Goal: Task Accomplishment & Management: Complete application form

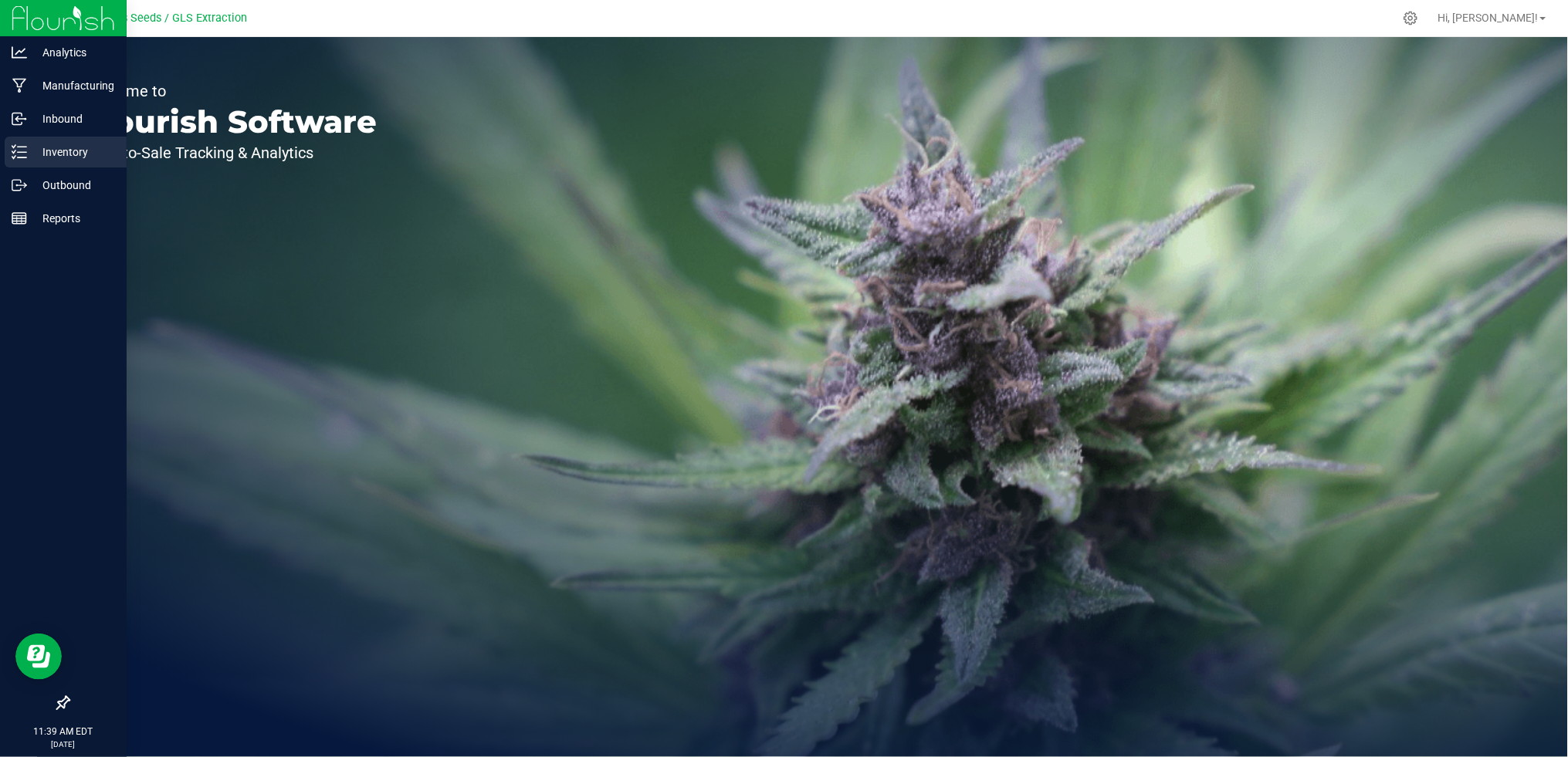
click at [46, 160] on p "Inventory" at bounding box center [73, 152] width 93 height 19
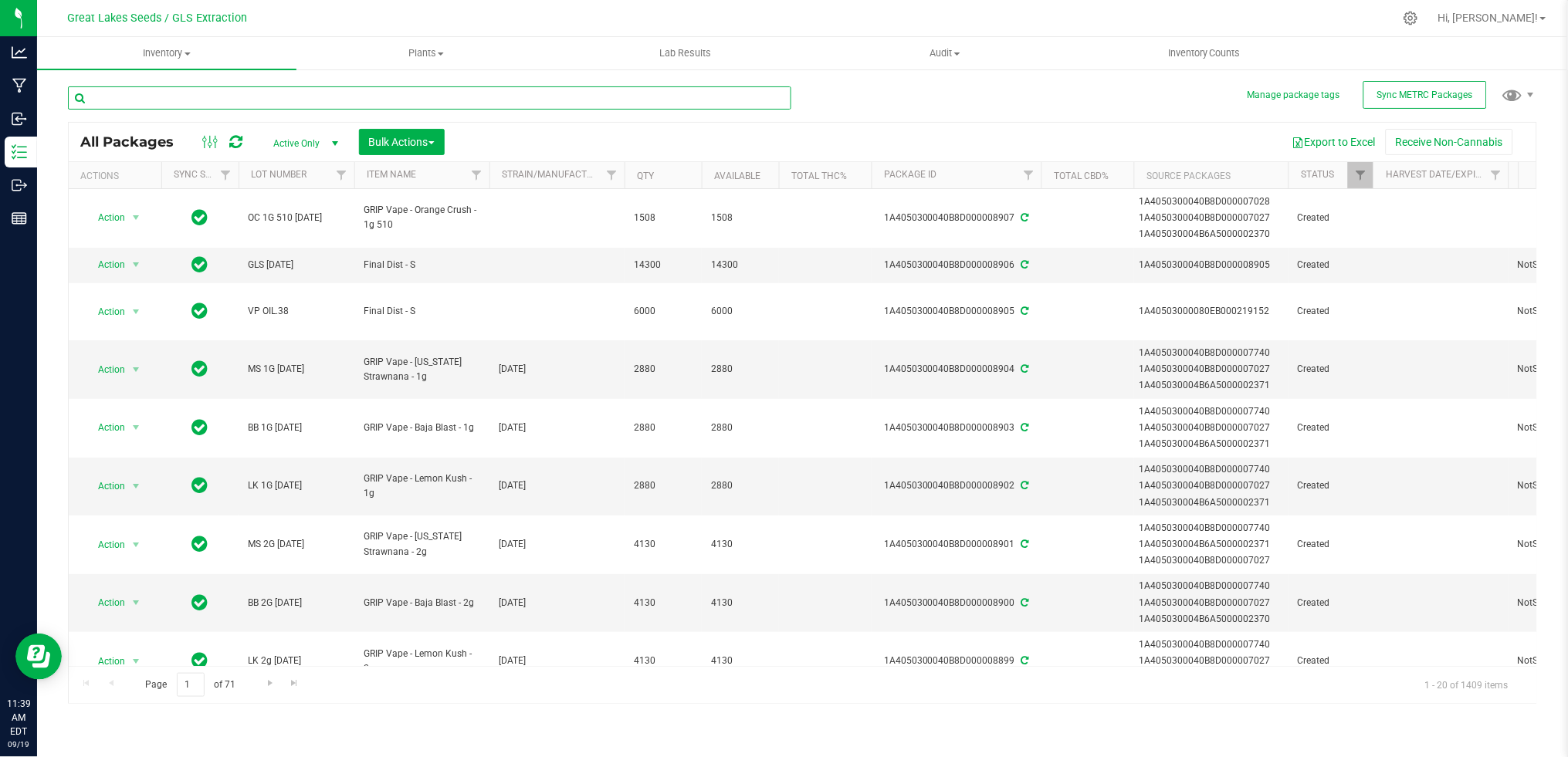
click at [313, 96] on input "text" at bounding box center [430, 98] width 724 height 24
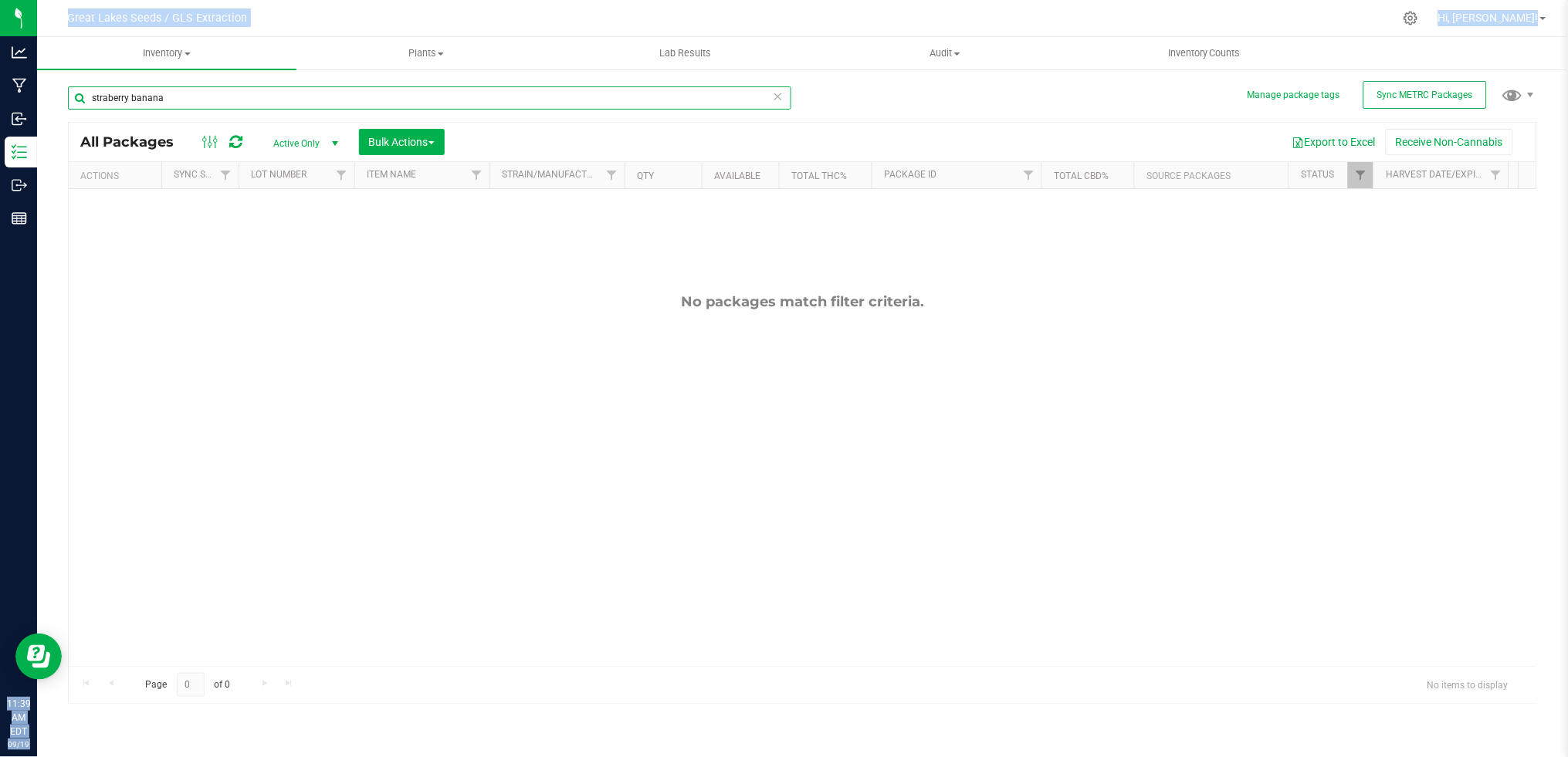
drag, startPoint x: -5, startPoint y: 90, endPoint x: 242, endPoint y: 109, distance: 247.7
click at [242, 109] on input "straberry banana" at bounding box center [430, 98] width 724 height 24
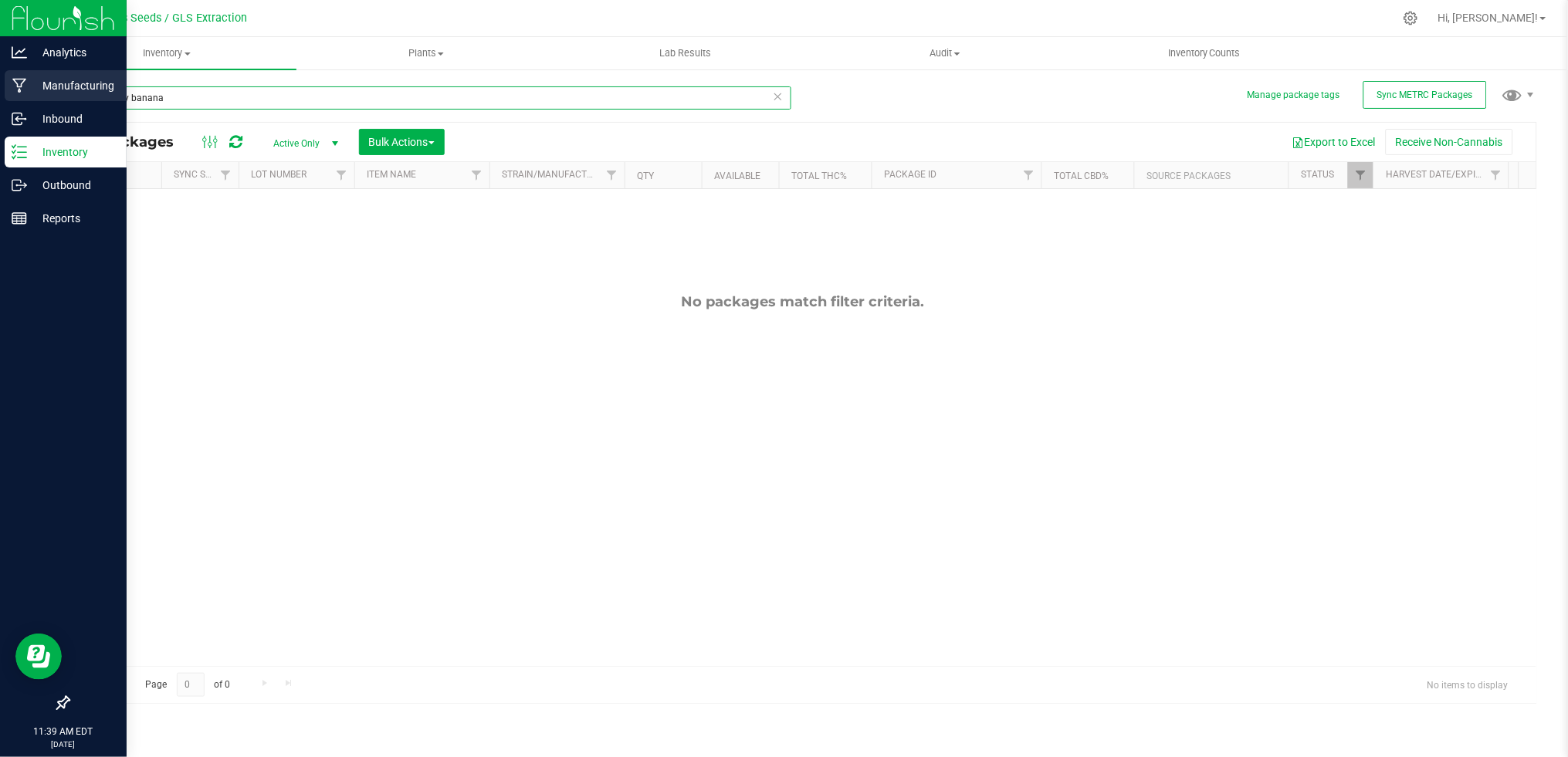
drag, startPoint x: 177, startPoint y: 100, endPoint x: 0, endPoint y: 96, distance: 177.0
click at [0, 96] on div "Analytics Manufacturing Inbound Inventory Outbound Reports 11:39 AM EDT [DATE] …" at bounding box center [784, 378] width 1568 height 757
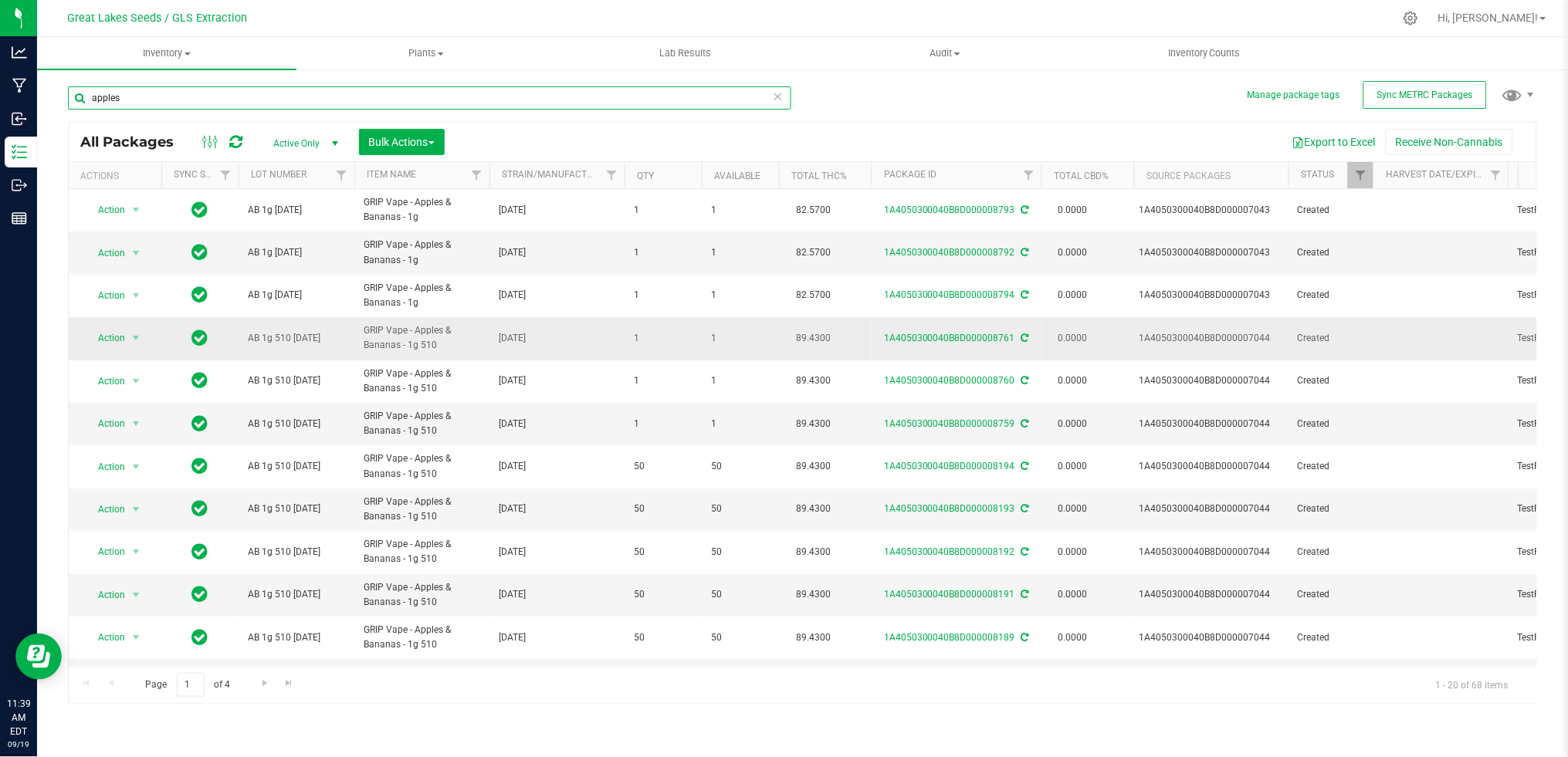
scroll to position [395, 0]
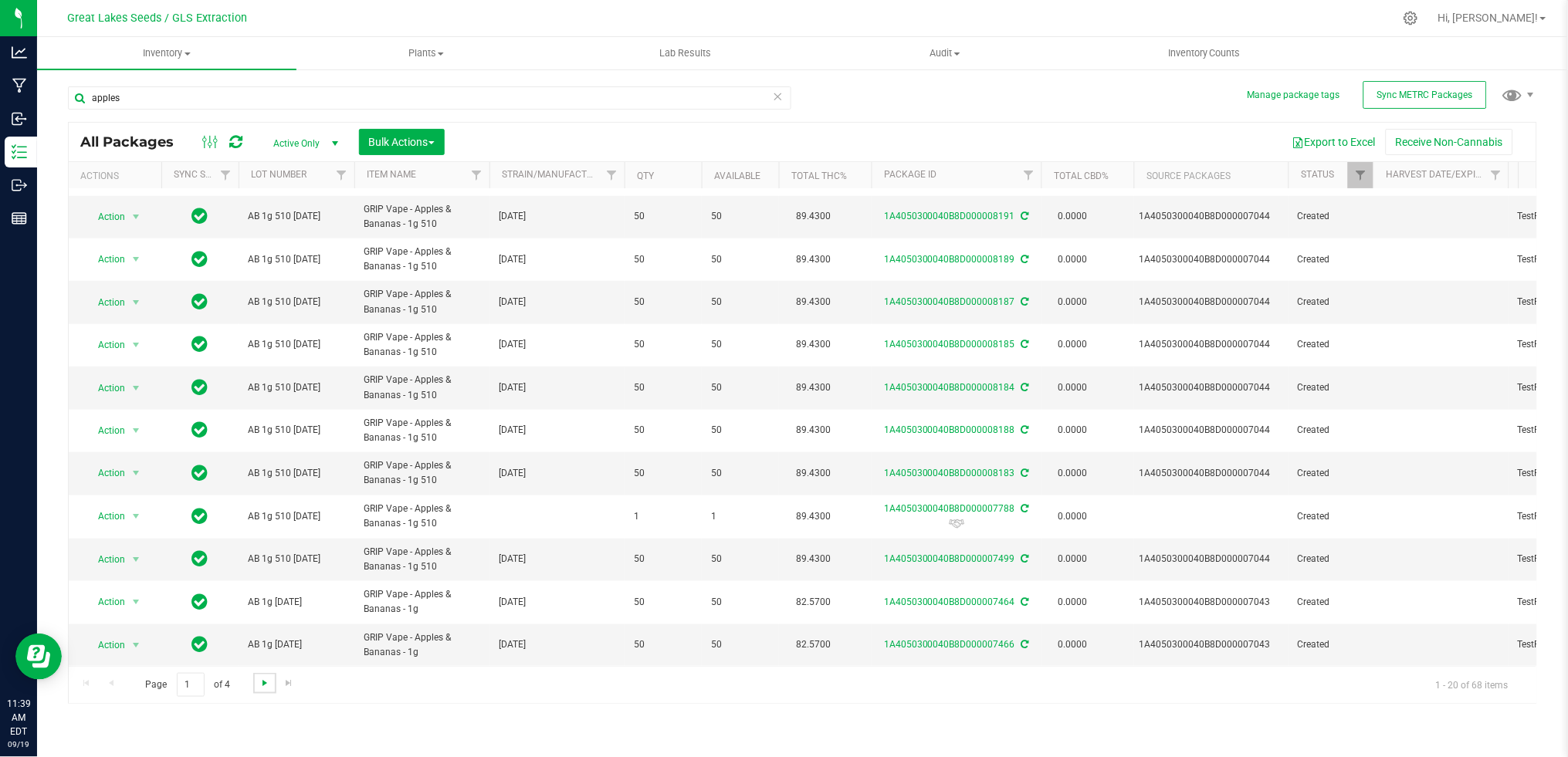
click at [265, 682] on span "Go to the next page" at bounding box center [265, 683] width 13 height 13
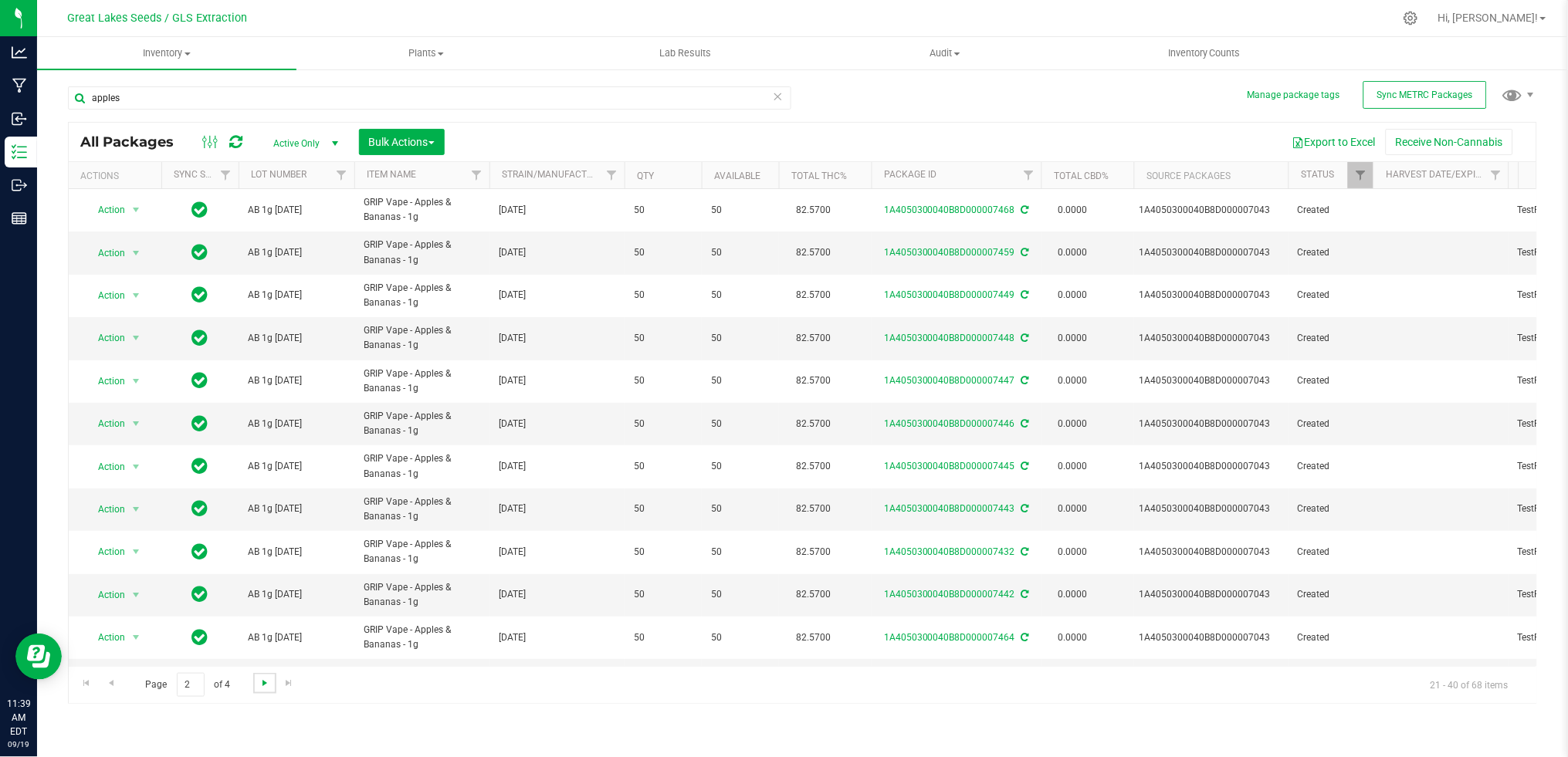
click at [264, 682] on span "Go to the next page" at bounding box center [265, 683] width 13 height 13
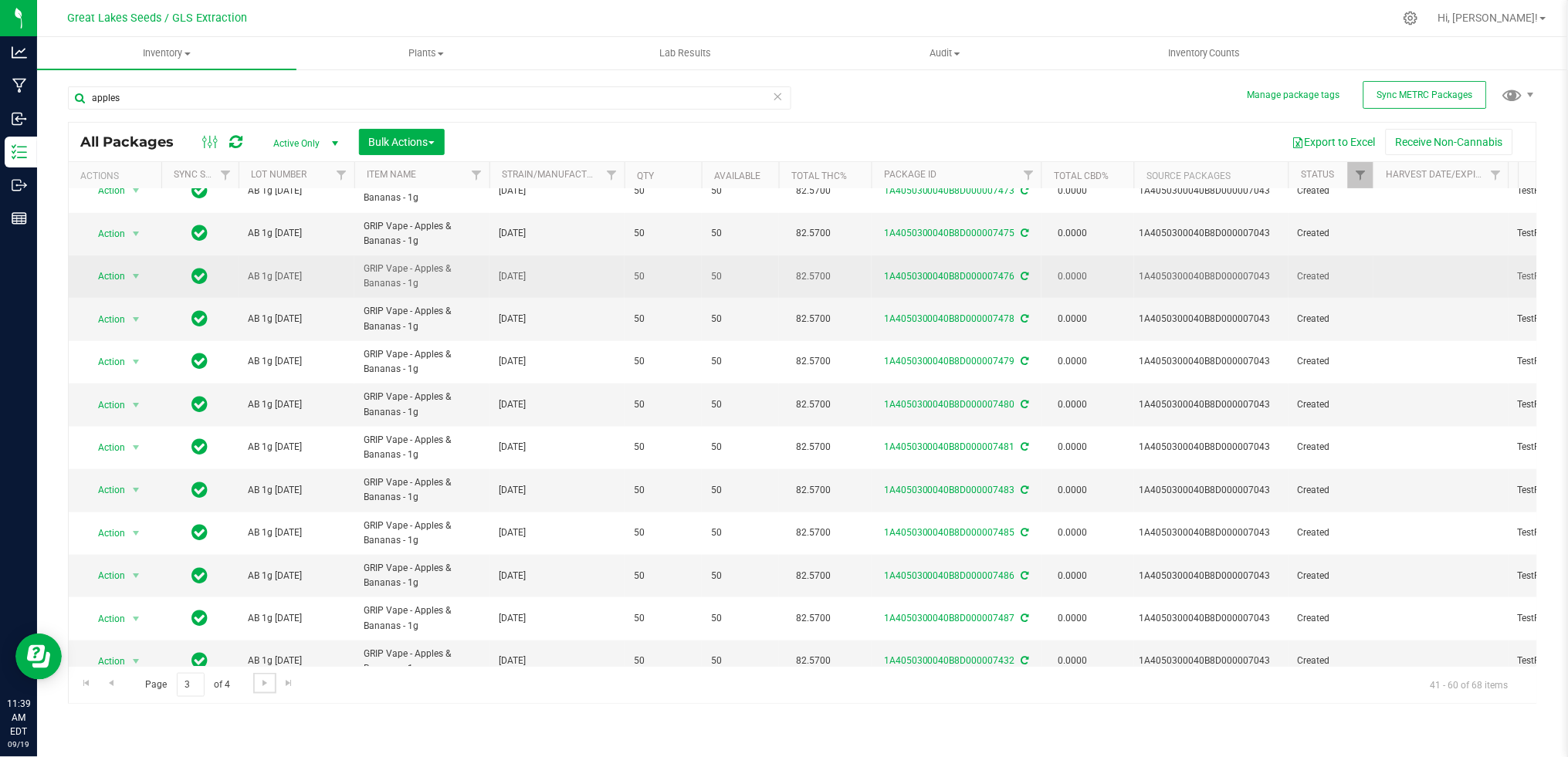
scroll to position [395, 0]
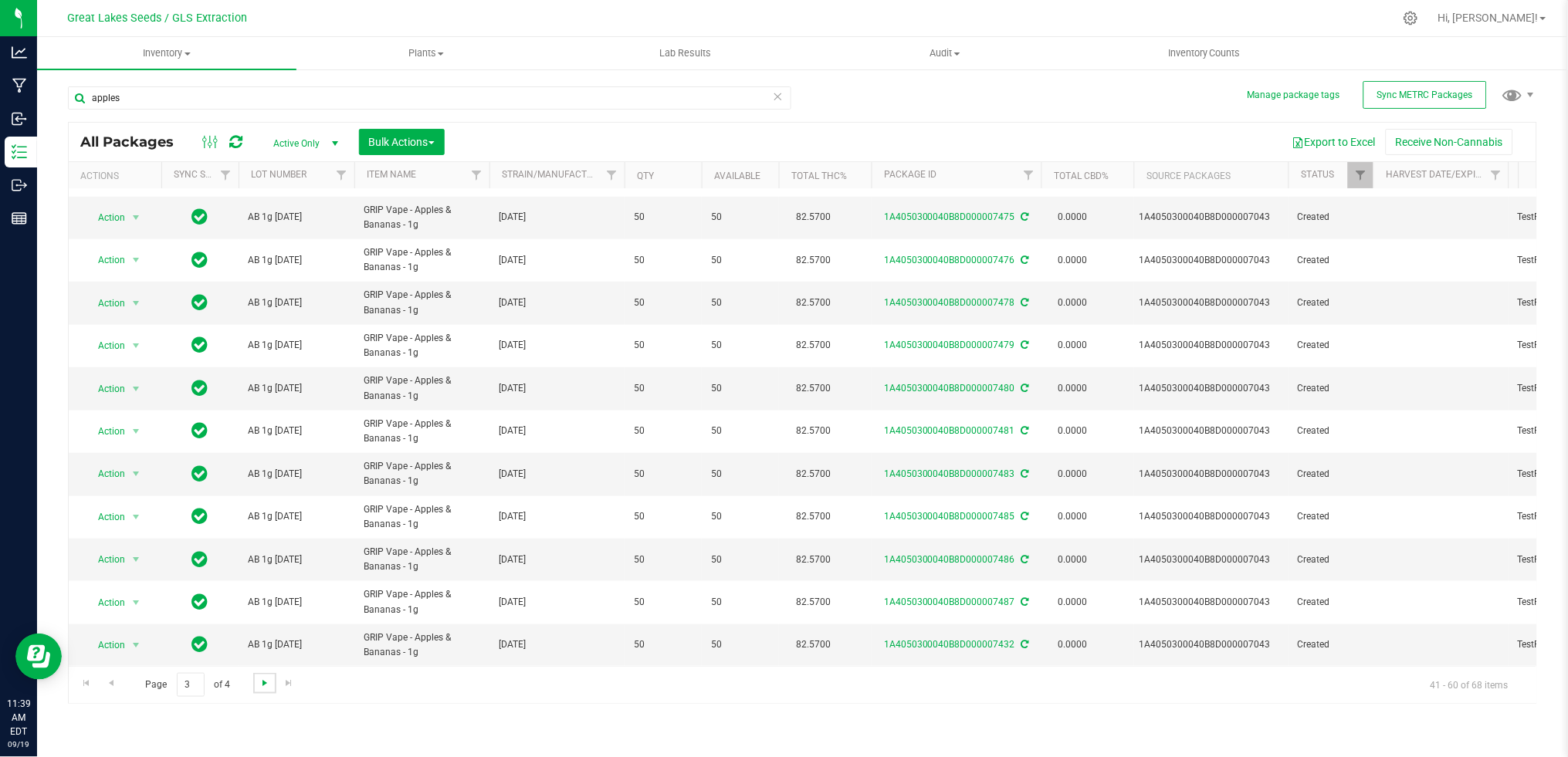
click at [267, 682] on span "Go to the next page" at bounding box center [265, 683] width 13 height 13
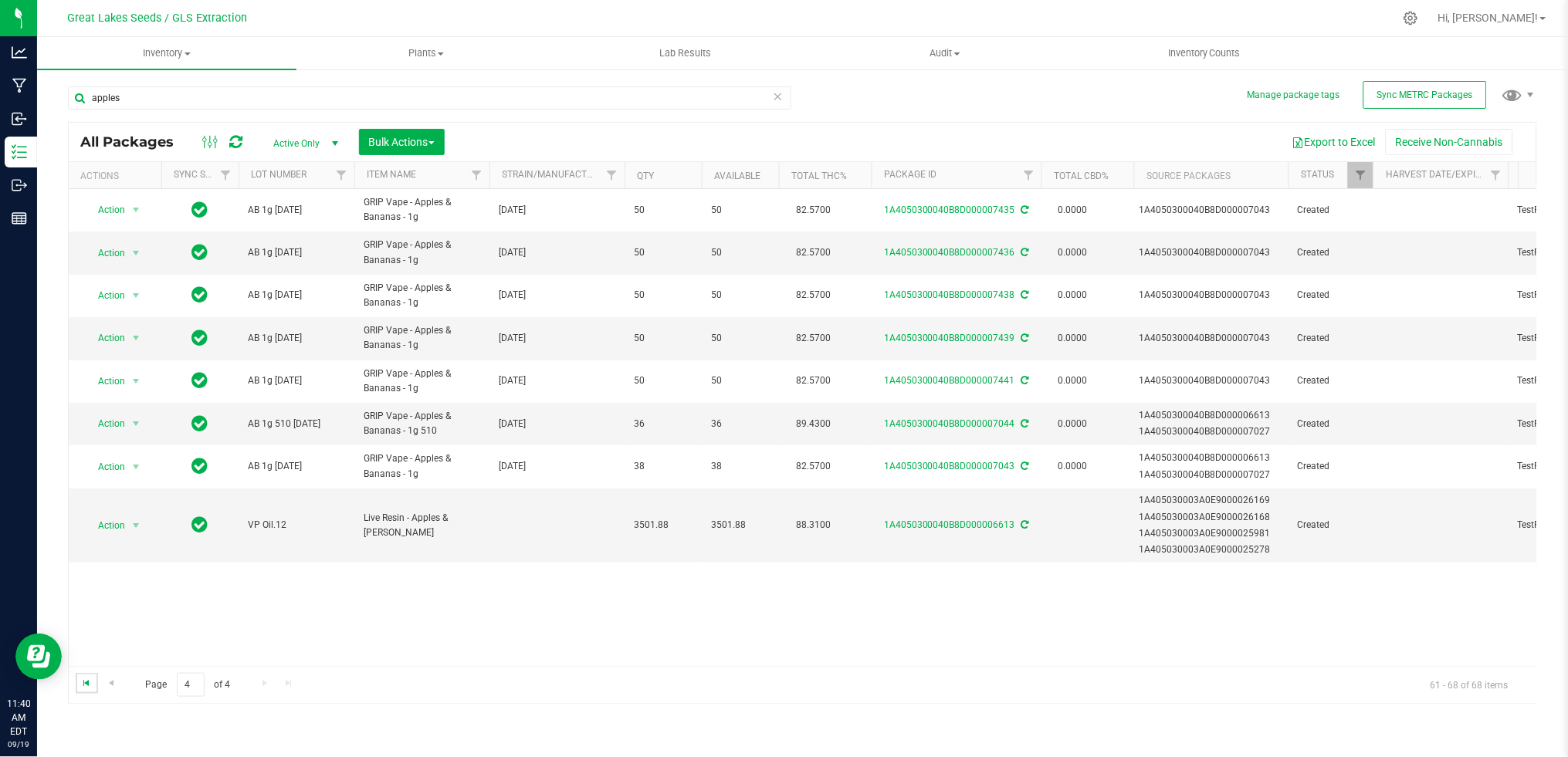
click at [84, 682] on span "Go to the first page" at bounding box center [87, 683] width 13 height 13
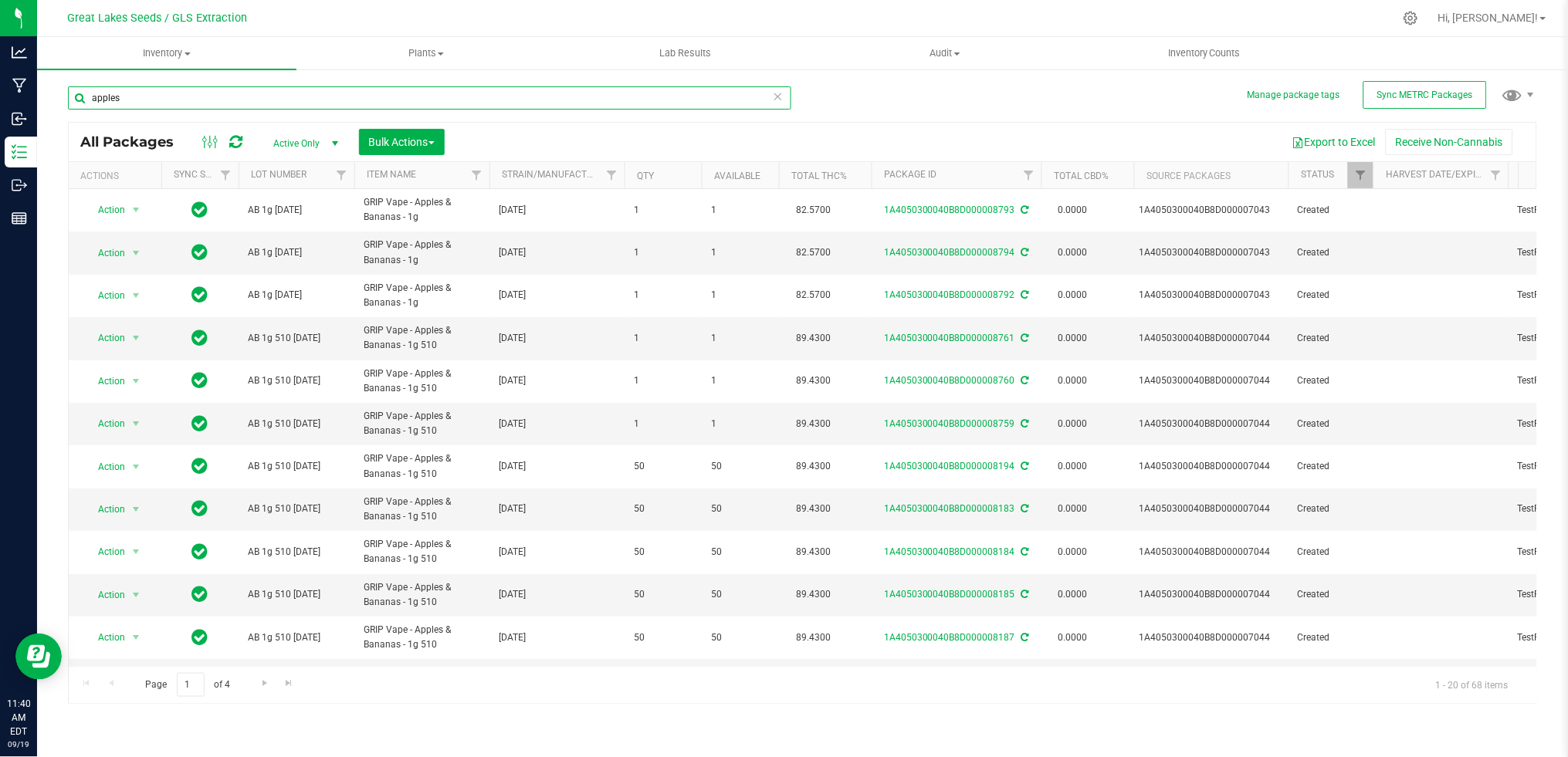
drag, startPoint x: 157, startPoint y: 102, endPoint x: 77, endPoint y: 89, distance: 81.0
click at [77, 89] on input "apples" at bounding box center [430, 98] width 724 height 24
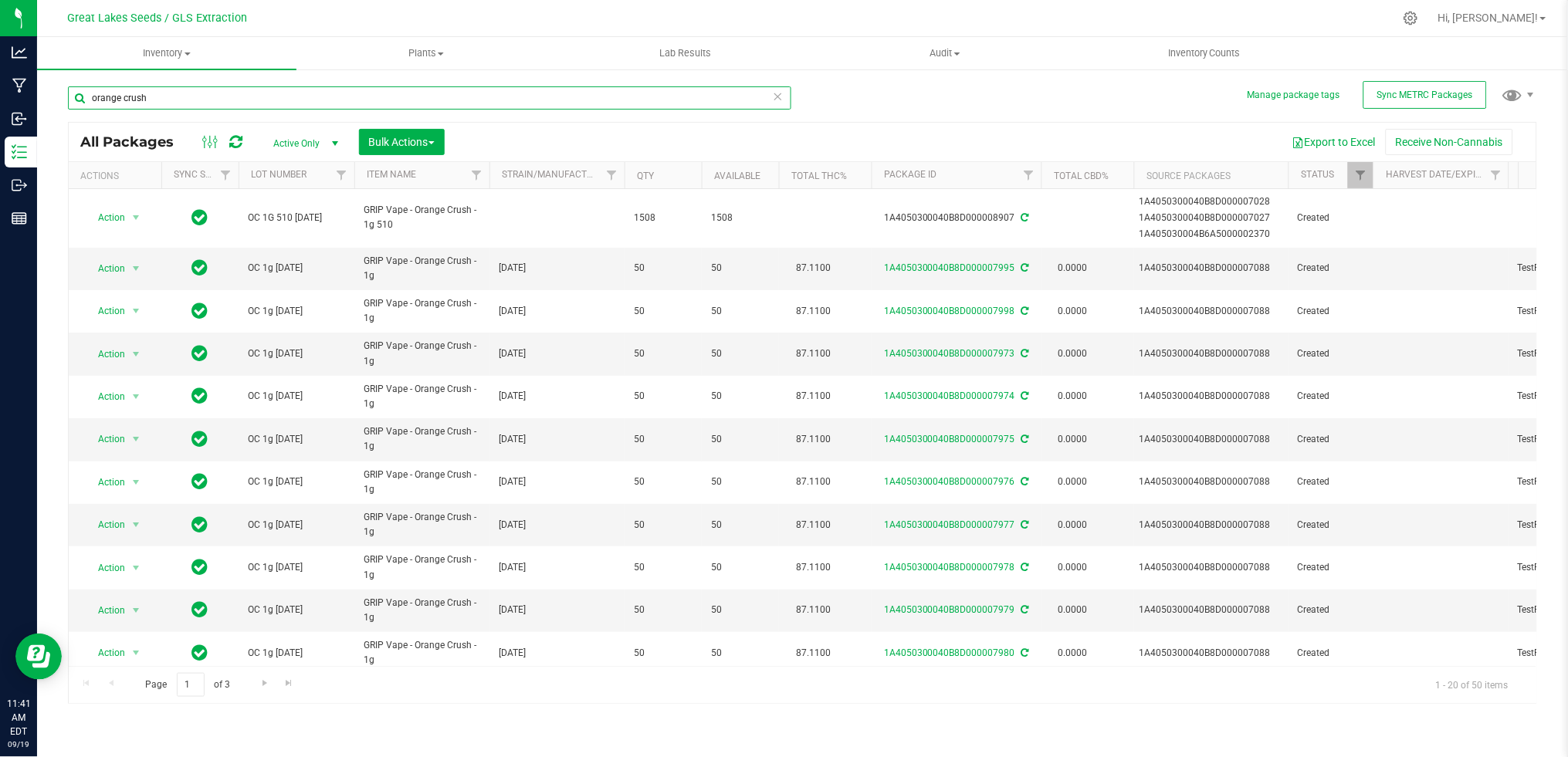
drag, startPoint x: 159, startPoint y: 90, endPoint x: 51, endPoint y: 89, distance: 108.0
click at [51, 89] on div "Manage package tags Sync METRC Packages orange crush All Packages Active Only A…" at bounding box center [802, 304] width 1531 height 471
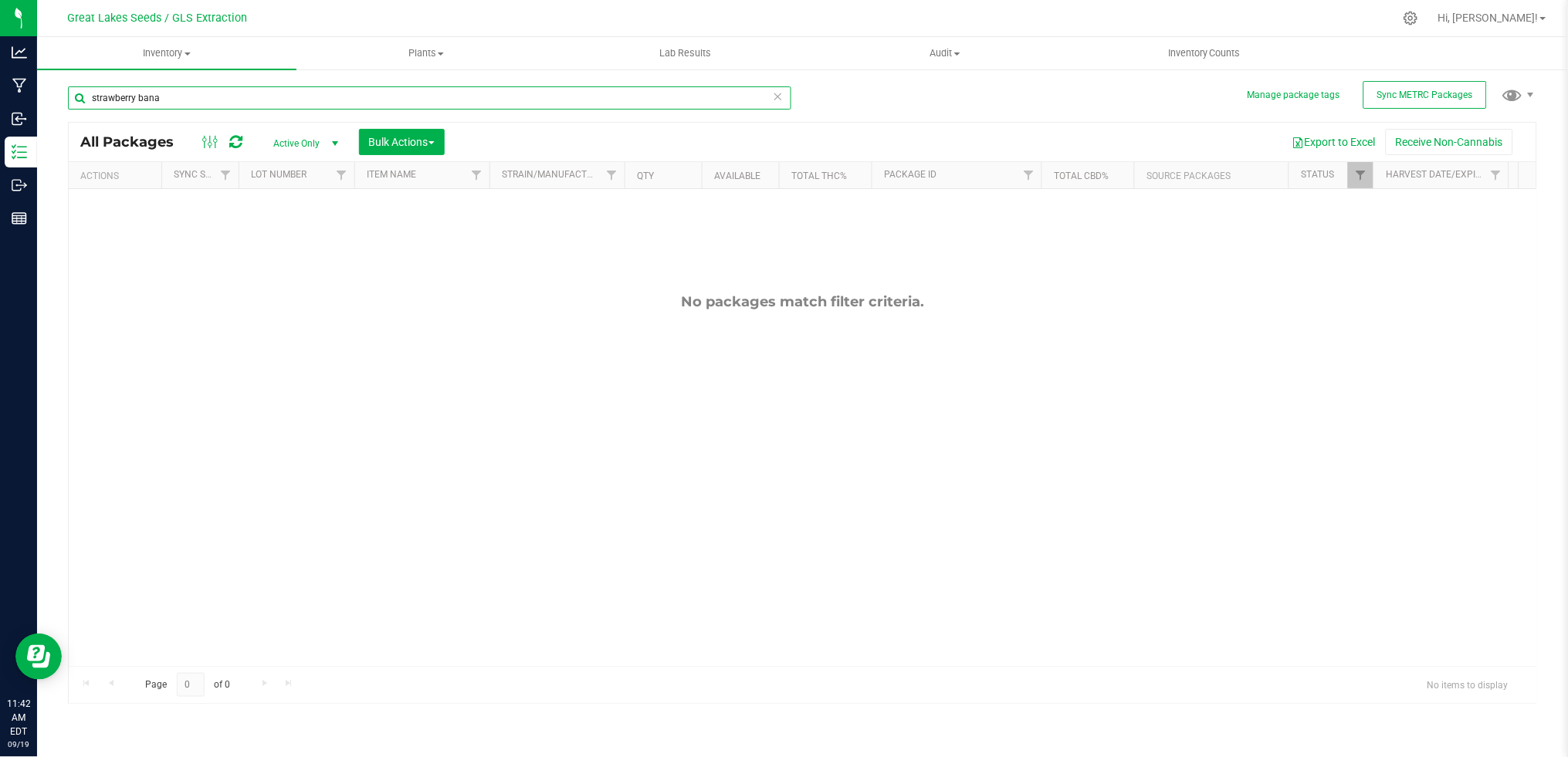
drag, startPoint x: 100, startPoint y: 98, endPoint x: 56, endPoint y: 99, distance: 44.0
click at [56, 99] on div "Manage package tags Sync METRC Packages [GEOGRAPHIC_DATA] All Packages Active O…" at bounding box center [802, 304] width 1531 height 471
type input "lemon kush"
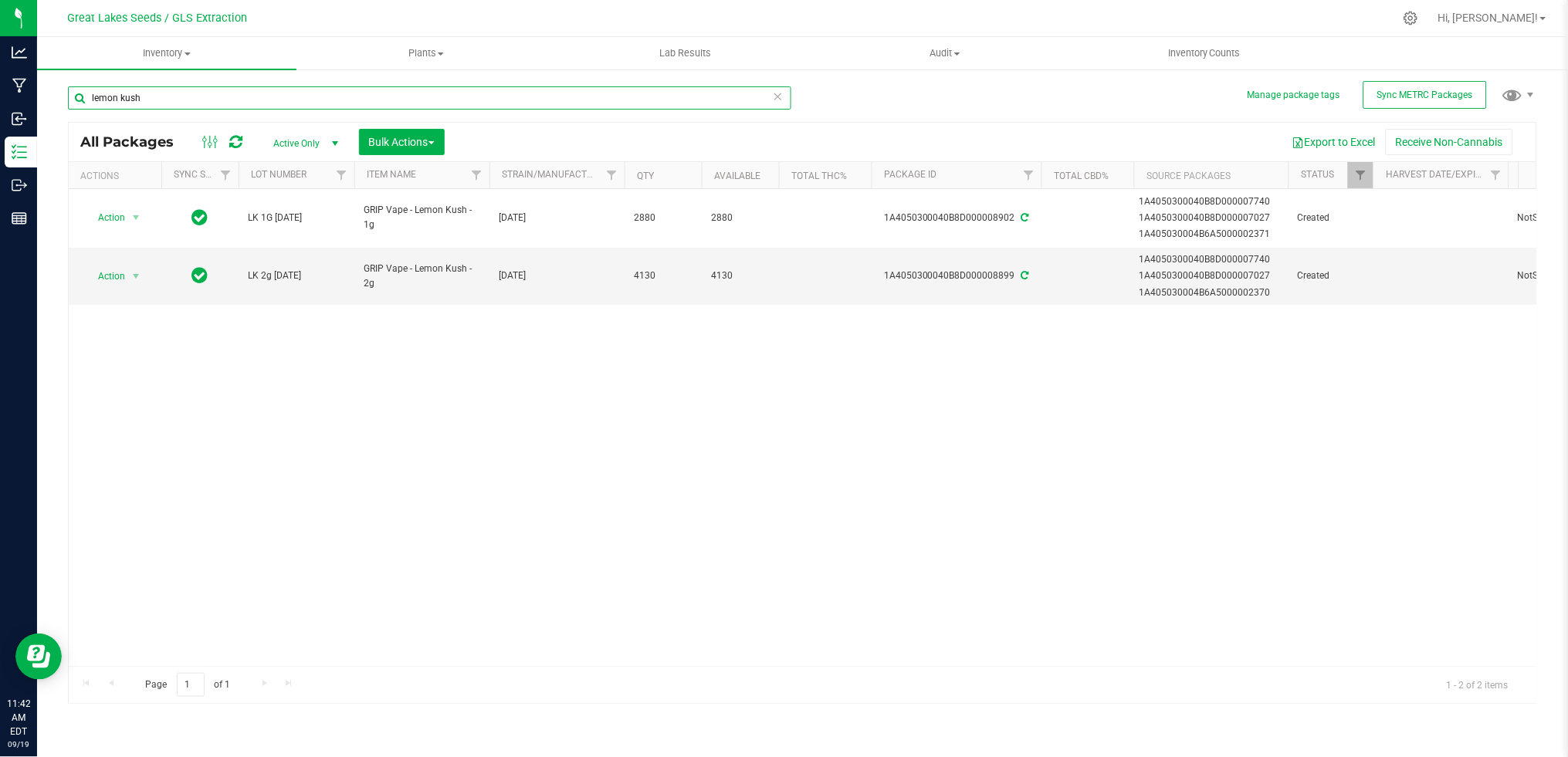
drag, startPoint x: 125, startPoint y: 99, endPoint x: 67, endPoint y: 92, distance: 58.4
click at [68, 92] on input "lemon kush" at bounding box center [430, 98] width 724 height 24
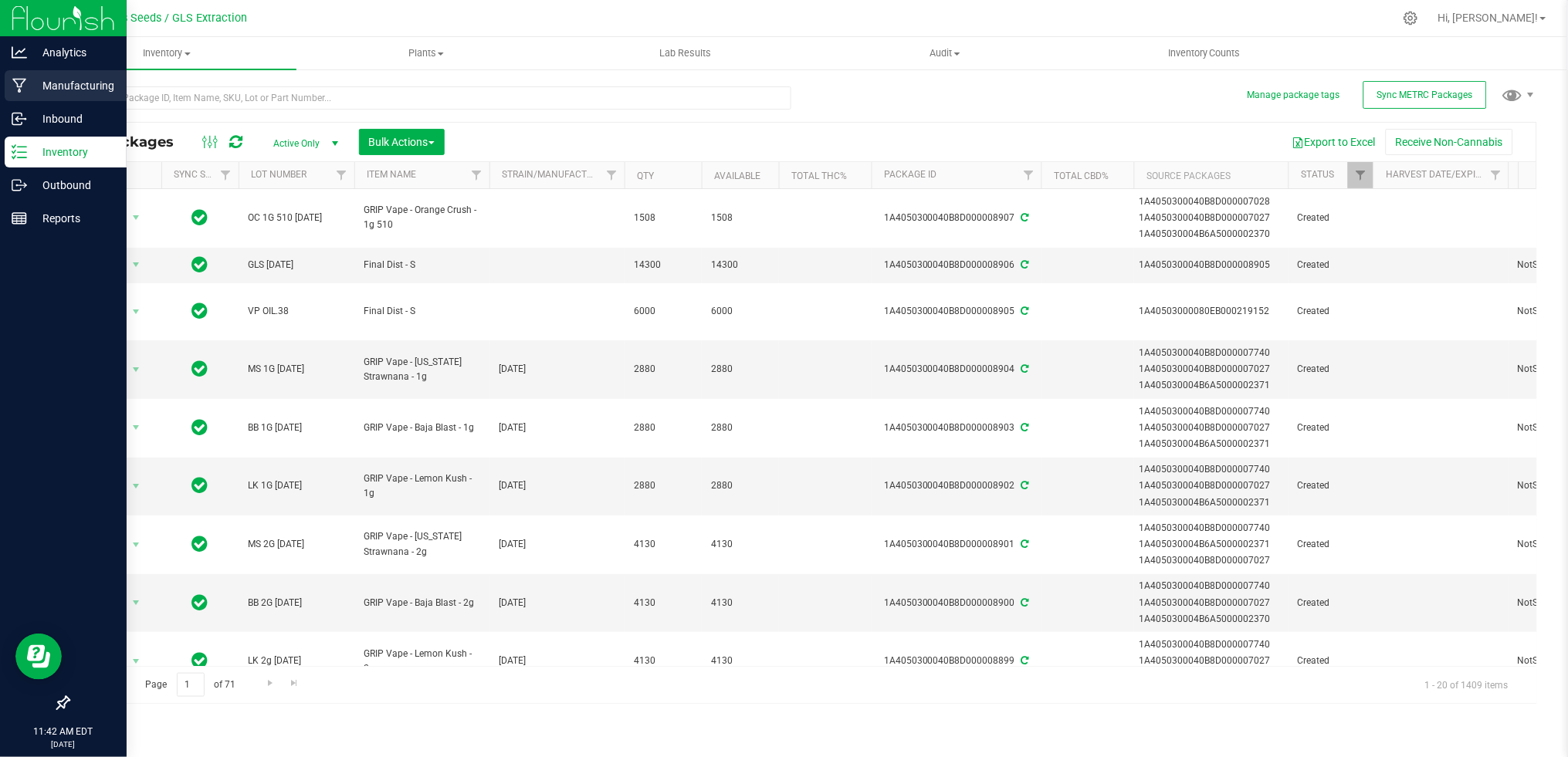
click at [70, 80] on p "Manufacturing" at bounding box center [73, 86] width 93 height 19
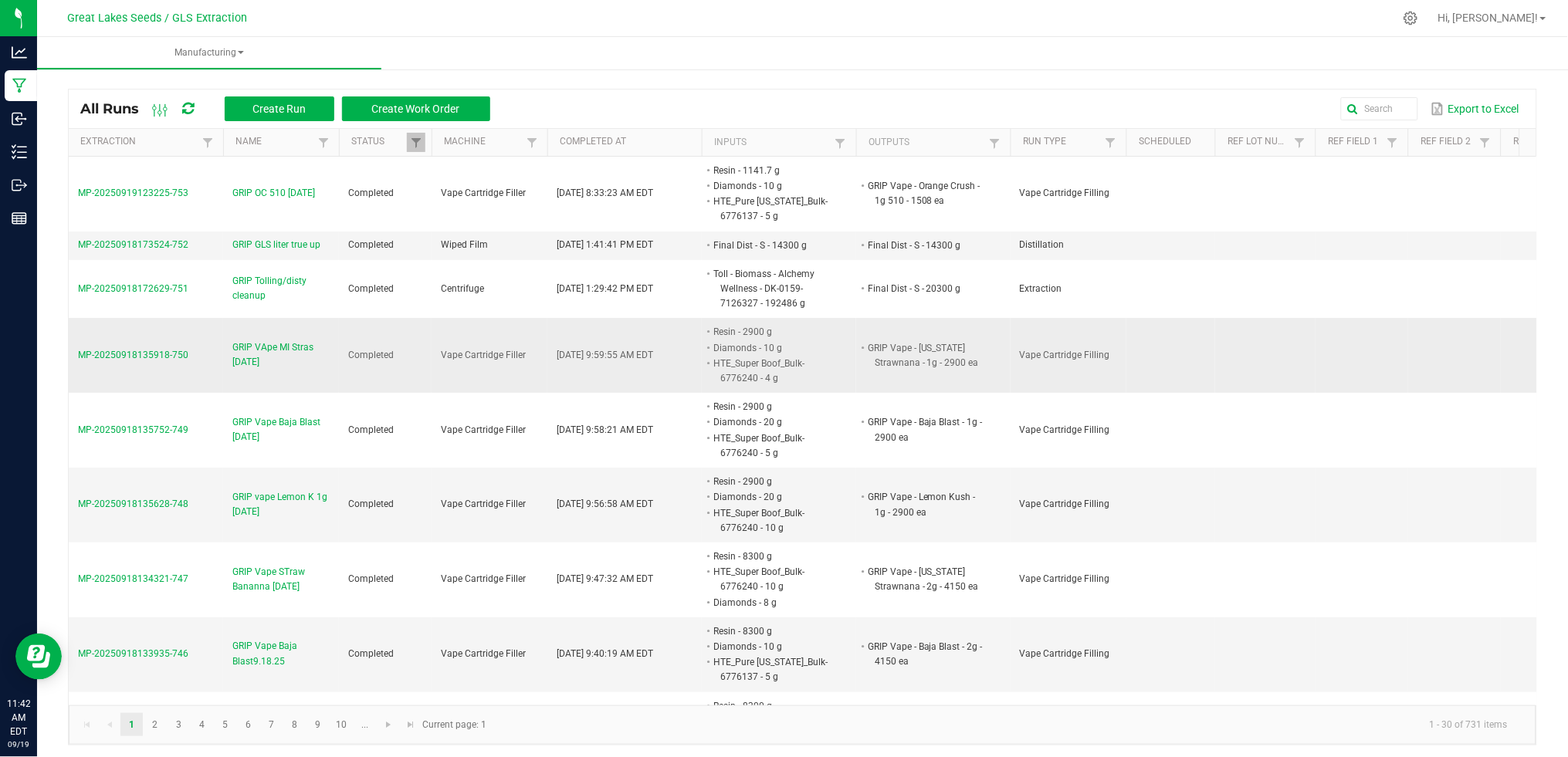
click at [161, 354] on span "MP-20250918135918-750" at bounding box center [133, 355] width 111 height 11
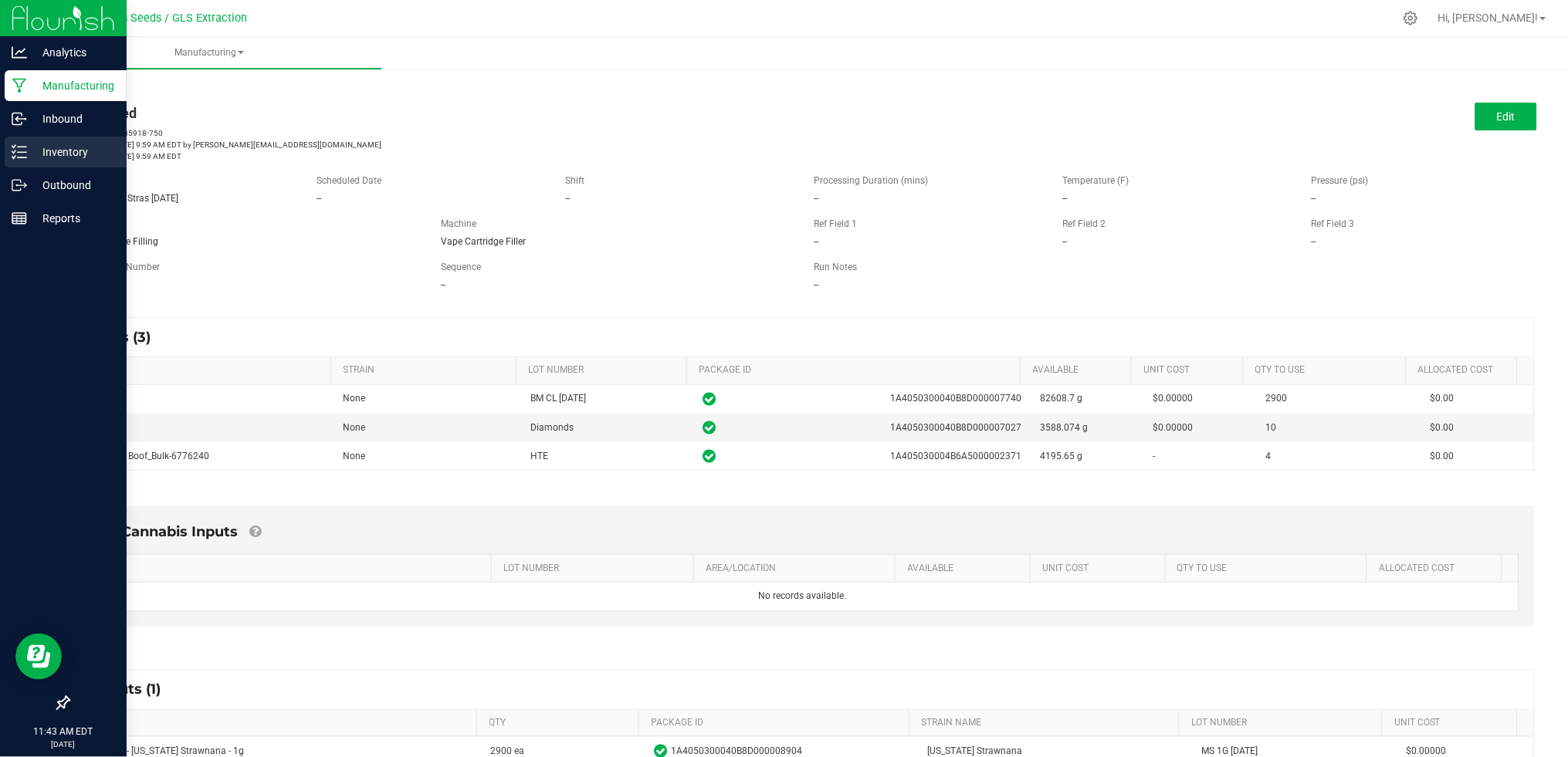
click at [45, 162] on div "Inventory" at bounding box center [65, 151] width 122 height 31
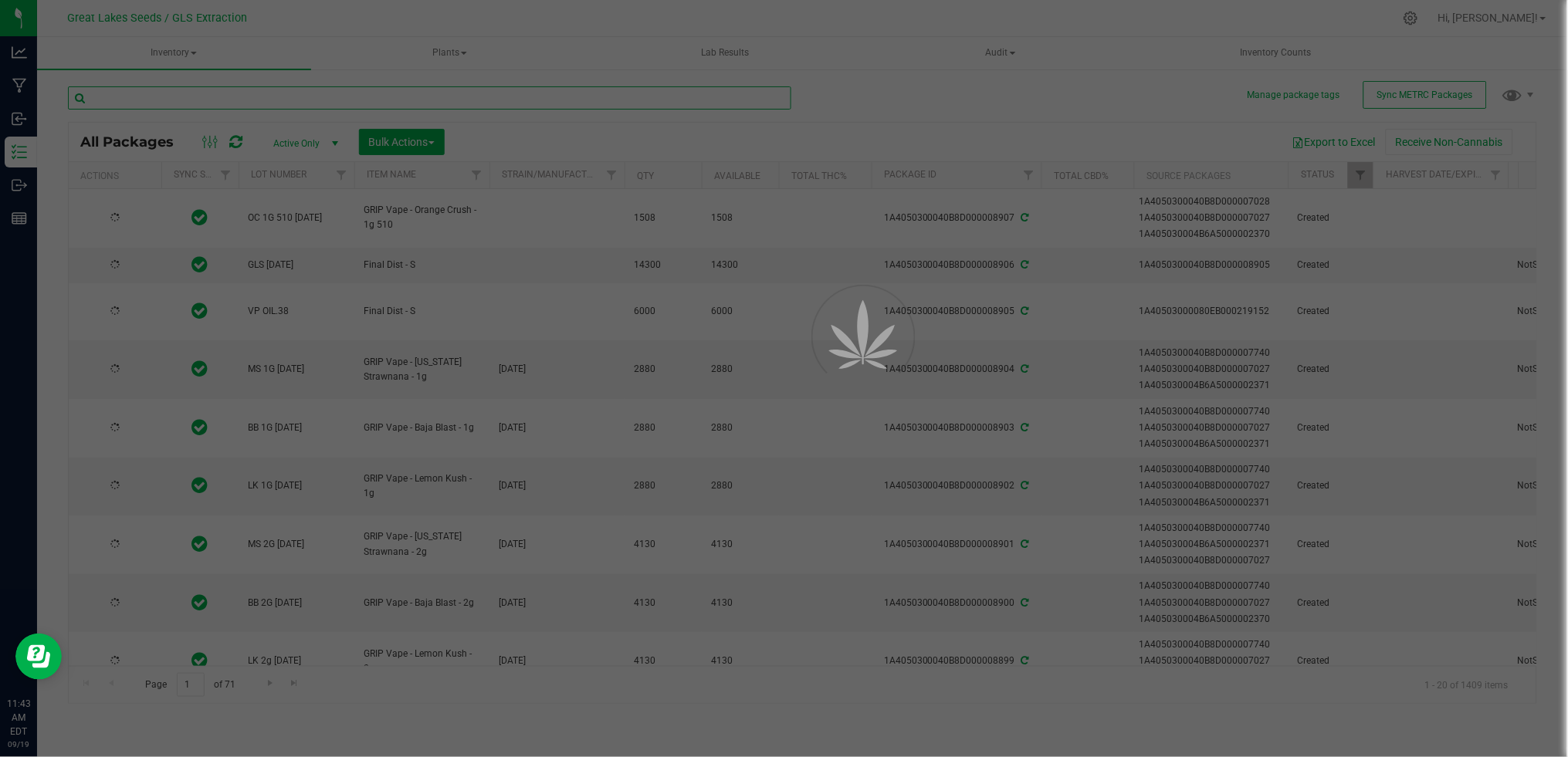
click at [181, 104] on input "text" at bounding box center [430, 98] width 724 height 24
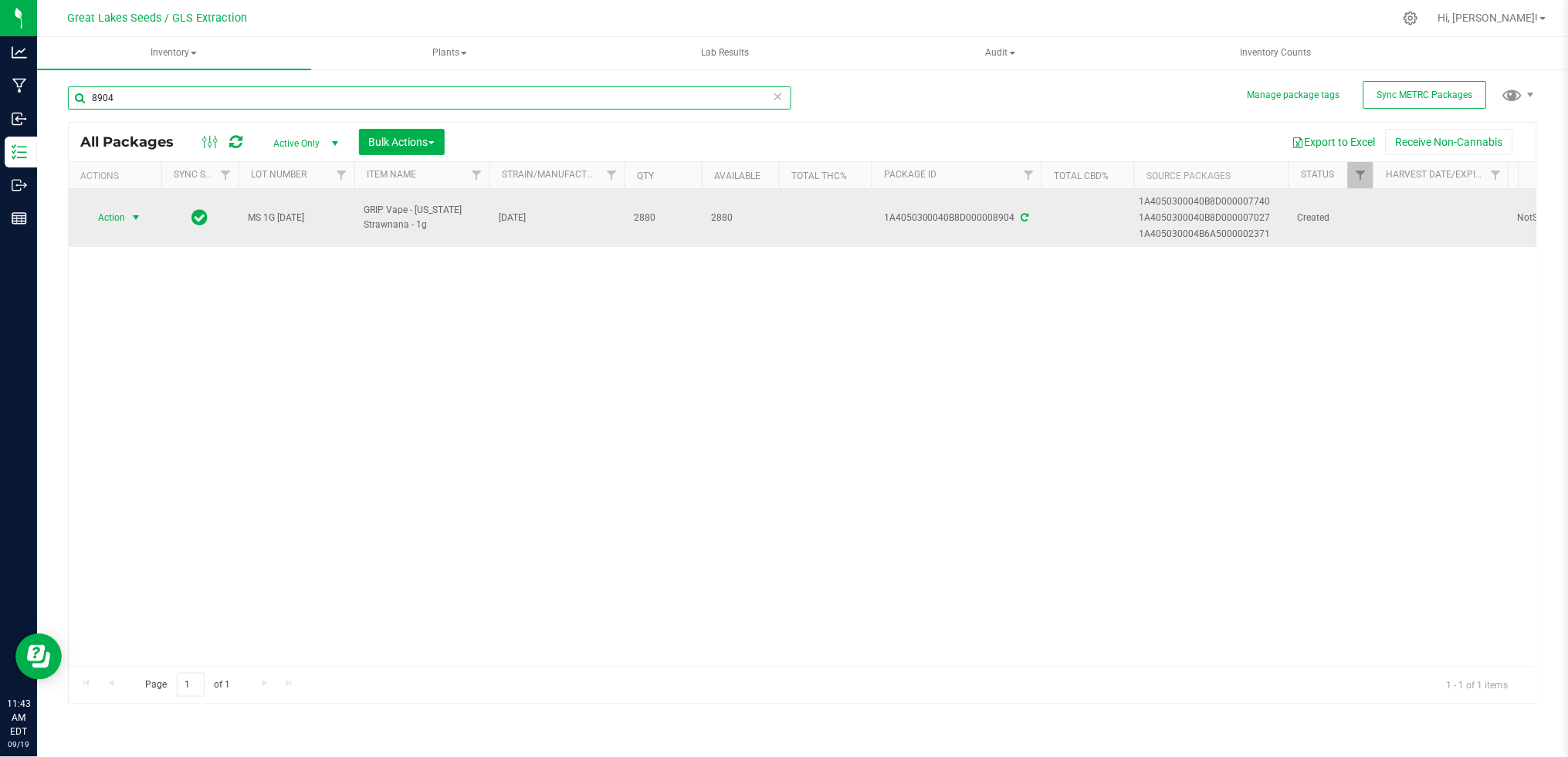
type input "8904"
click at [130, 215] on span "select" at bounding box center [136, 218] width 13 height 13
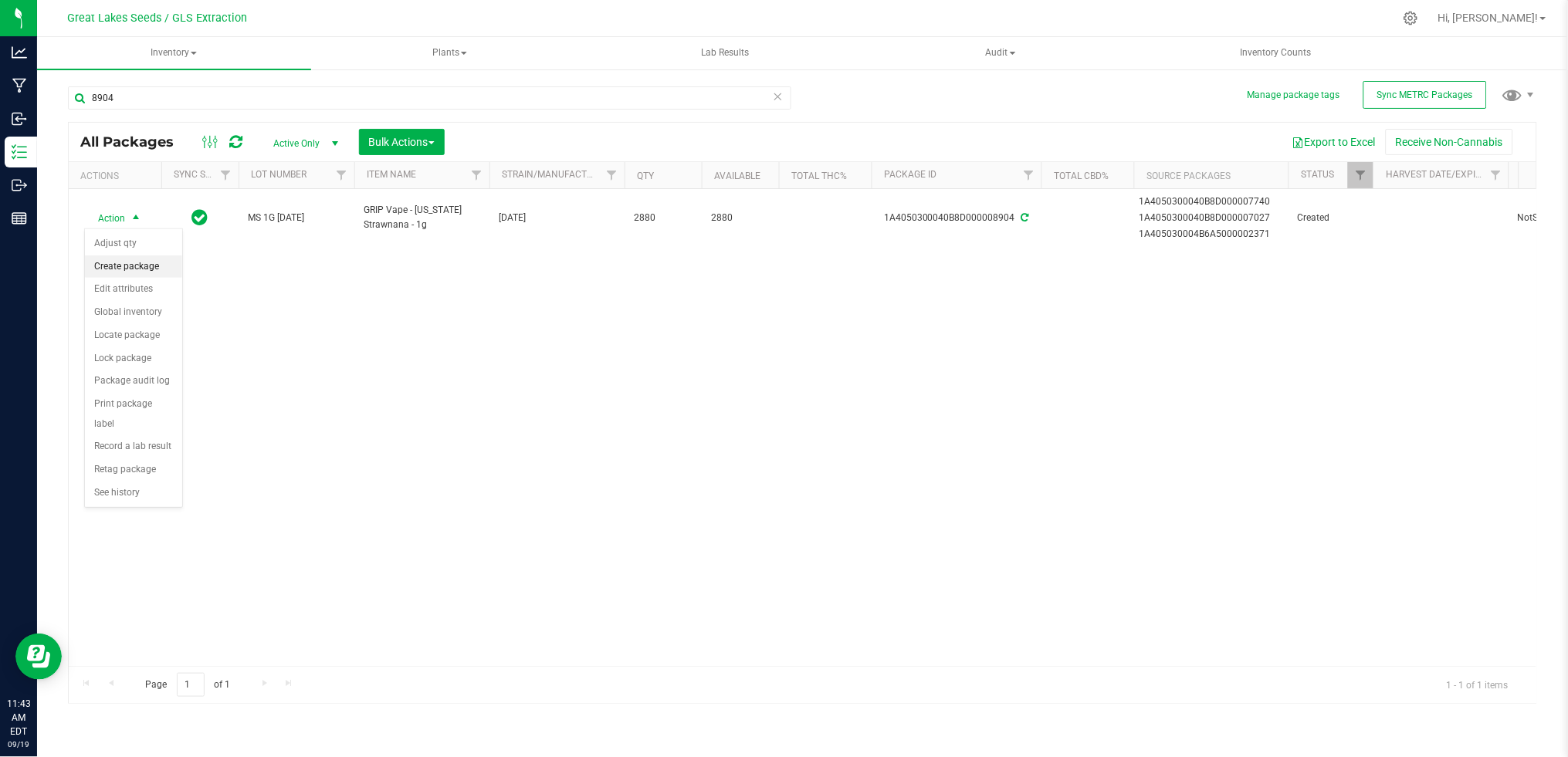
click at [128, 262] on li "Create package" at bounding box center [133, 267] width 97 height 24
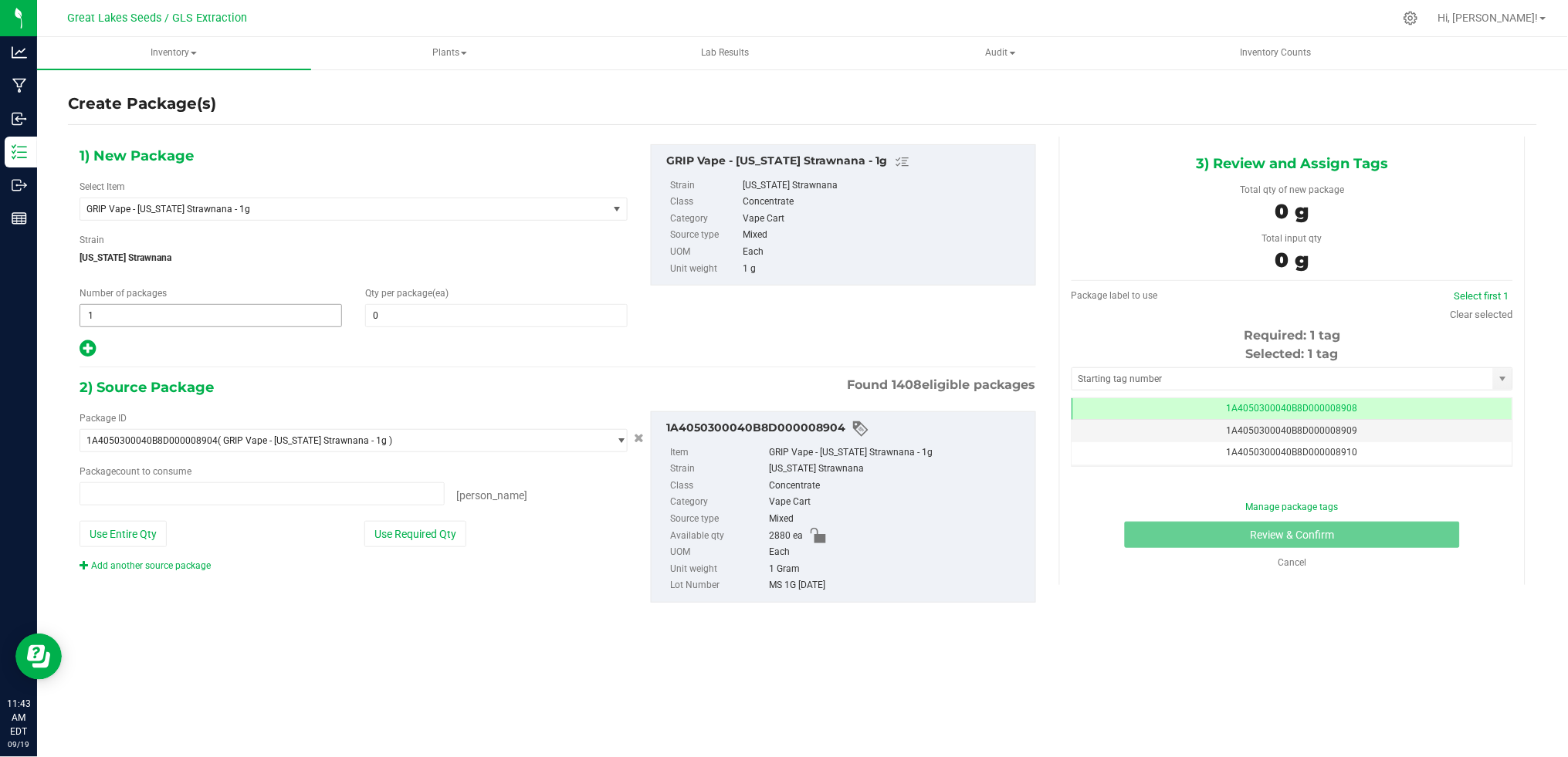
type input "0 ea"
click at [386, 315] on span at bounding box center [496, 316] width 262 height 24
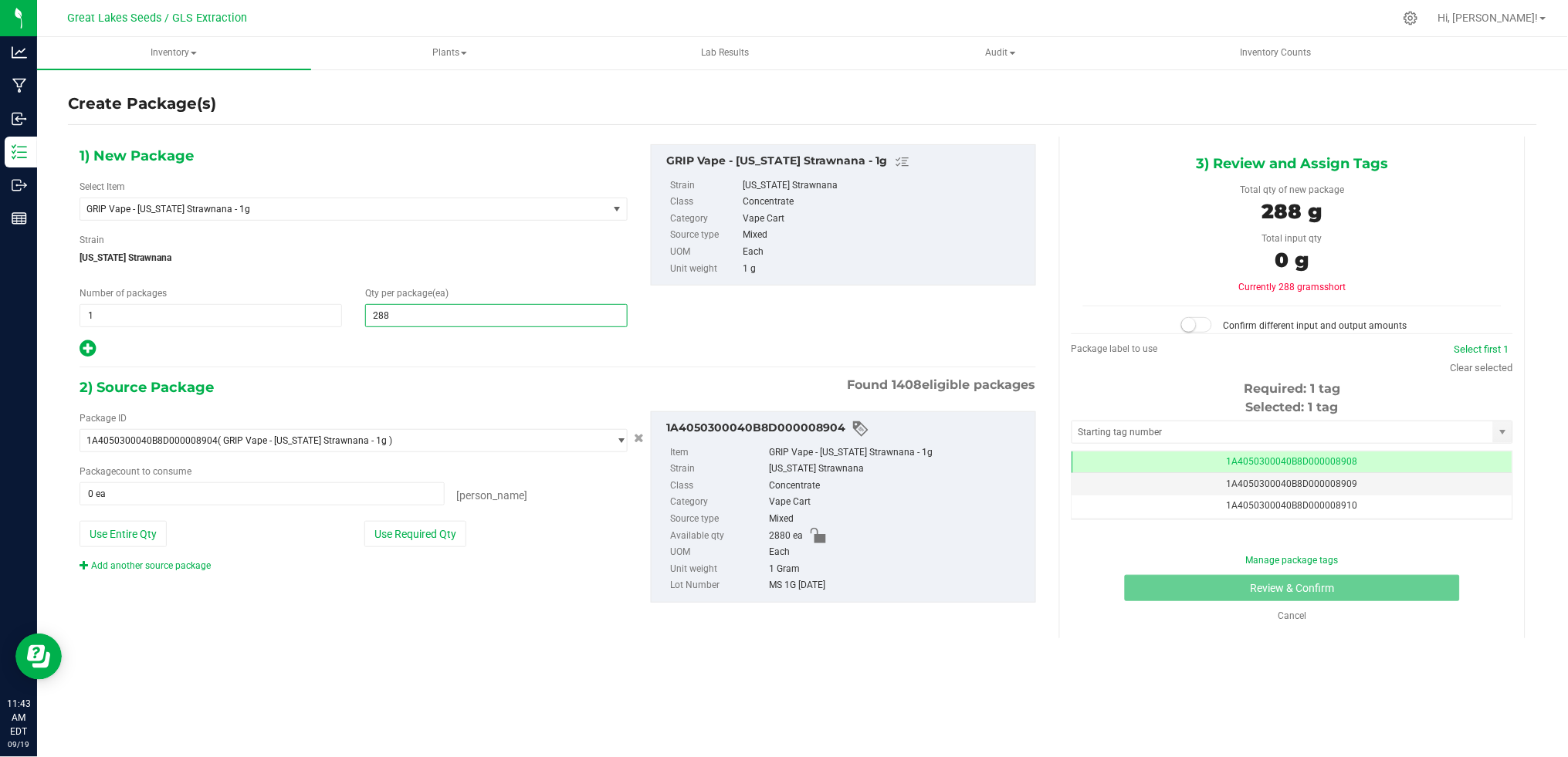
type input "2880"
type input "2,880"
click at [133, 538] on button "Use Entire Qty" at bounding box center [122, 533] width 87 height 26
type input "2880 ea"
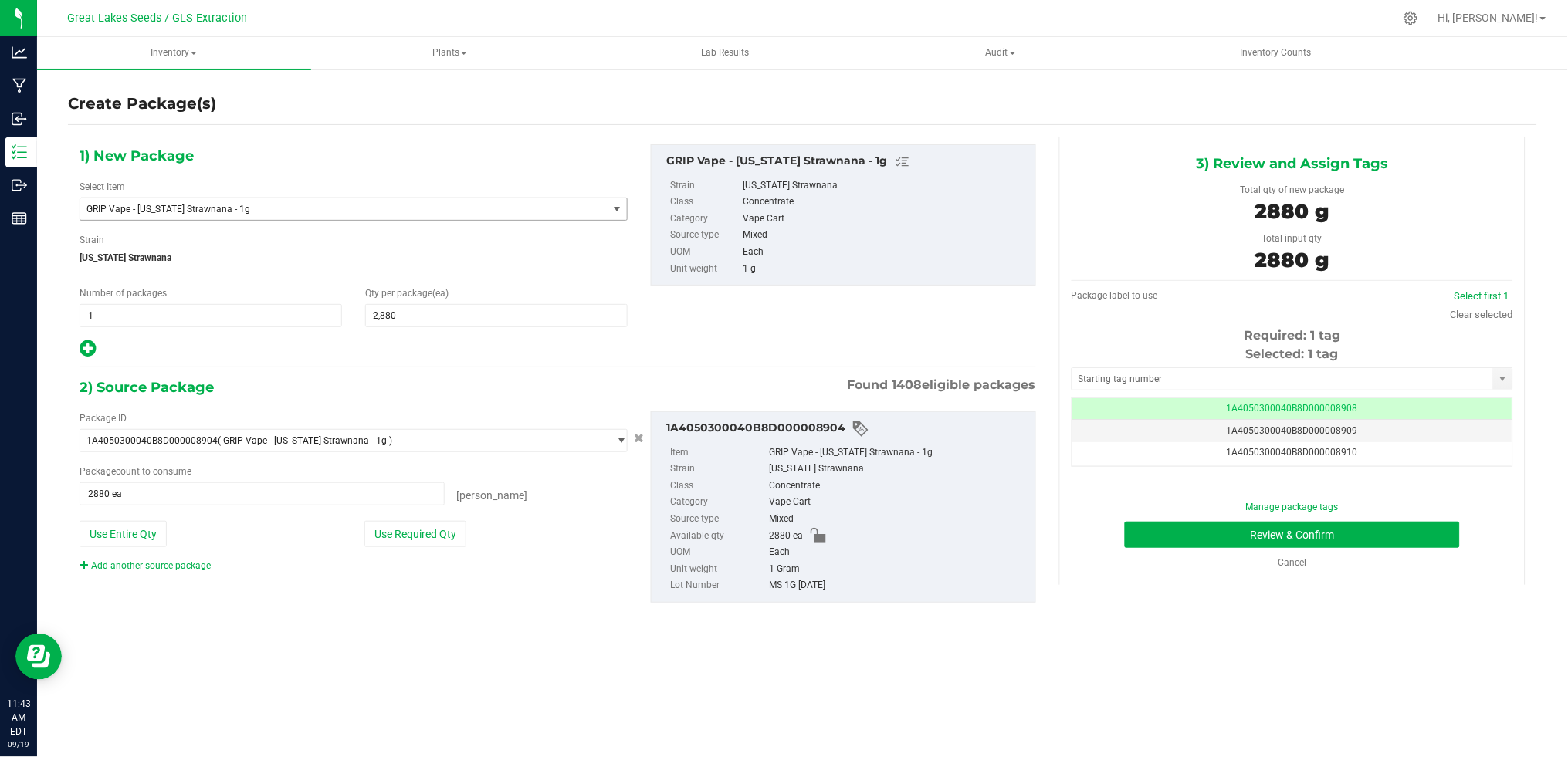
click at [313, 204] on span "GRIP Vape - [US_STATE] Strawnana - 1g" at bounding box center [334, 209] width 494 height 11
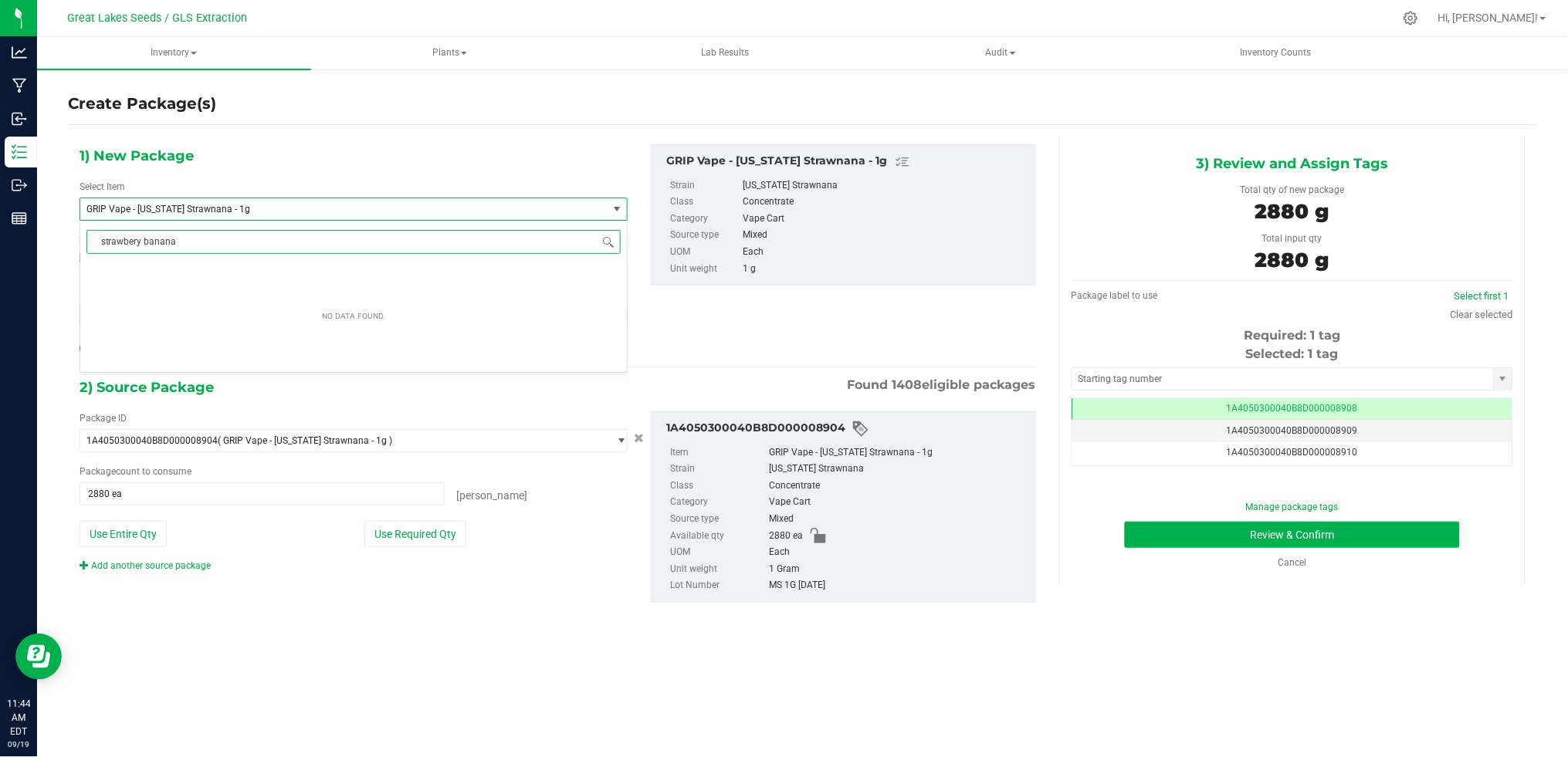
drag, startPoint x: 254, startPoint y: 229, endPoint x: 86, endPoint y: 232, distance: 168.0
click at [86, 232] on input "strawbery banana" at bounding box center [353, 242] width 534 height 24
type input "strawberry b"
click at [155, 275] on span "GRIP Vape - Strawberry Banana - 1g" at bounding box center [163, 272] width 148 height 11
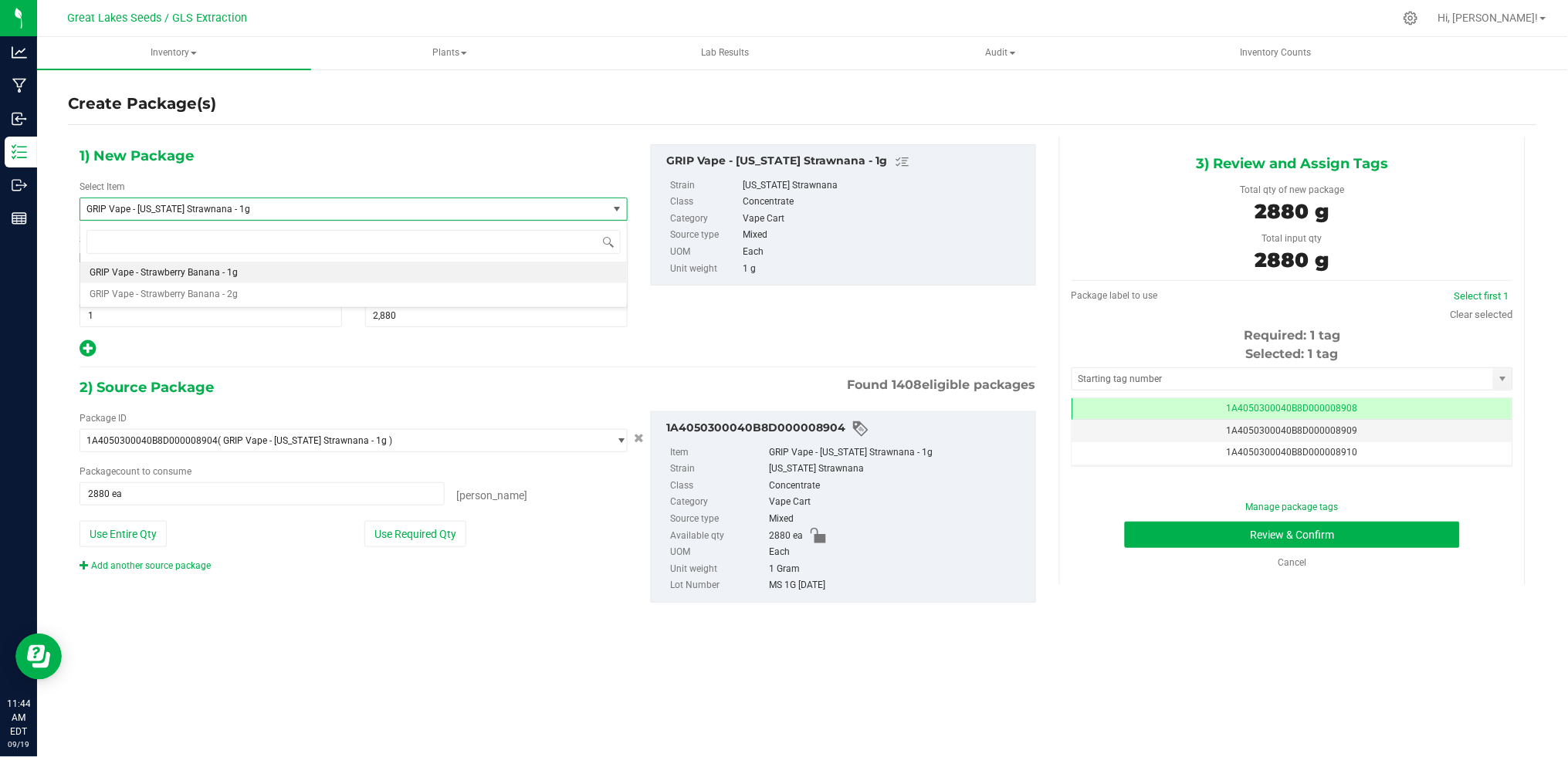
type input "0"
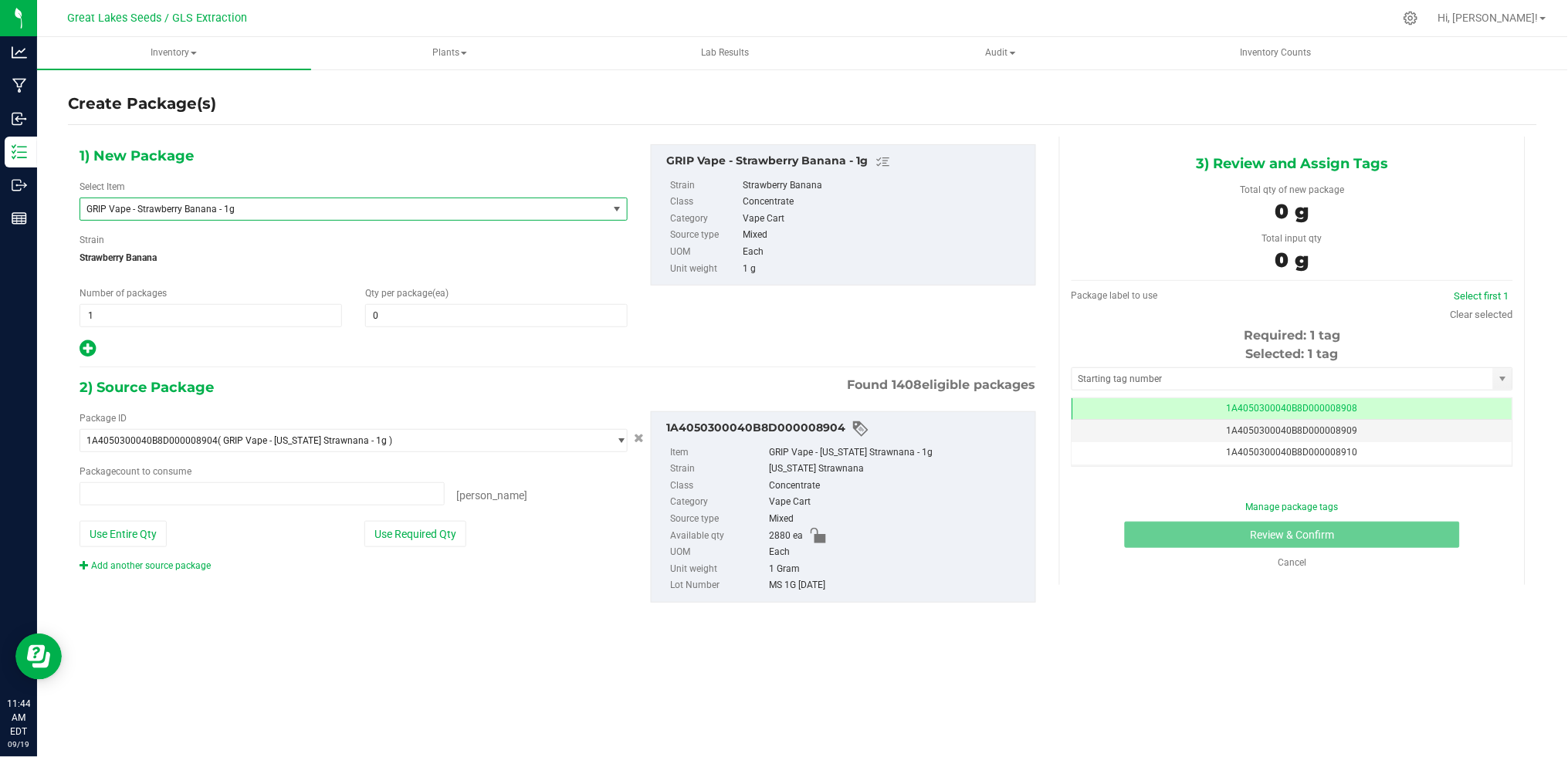
type input "0 ea"
type input "0"
click at [231, 487] on span at bounding box center [261, 494] width 365 height 24
click at [156, 528] on button "Use Entire Qty" at bounding box center [122, 533] width 87 height 26
type input "2880 ea"
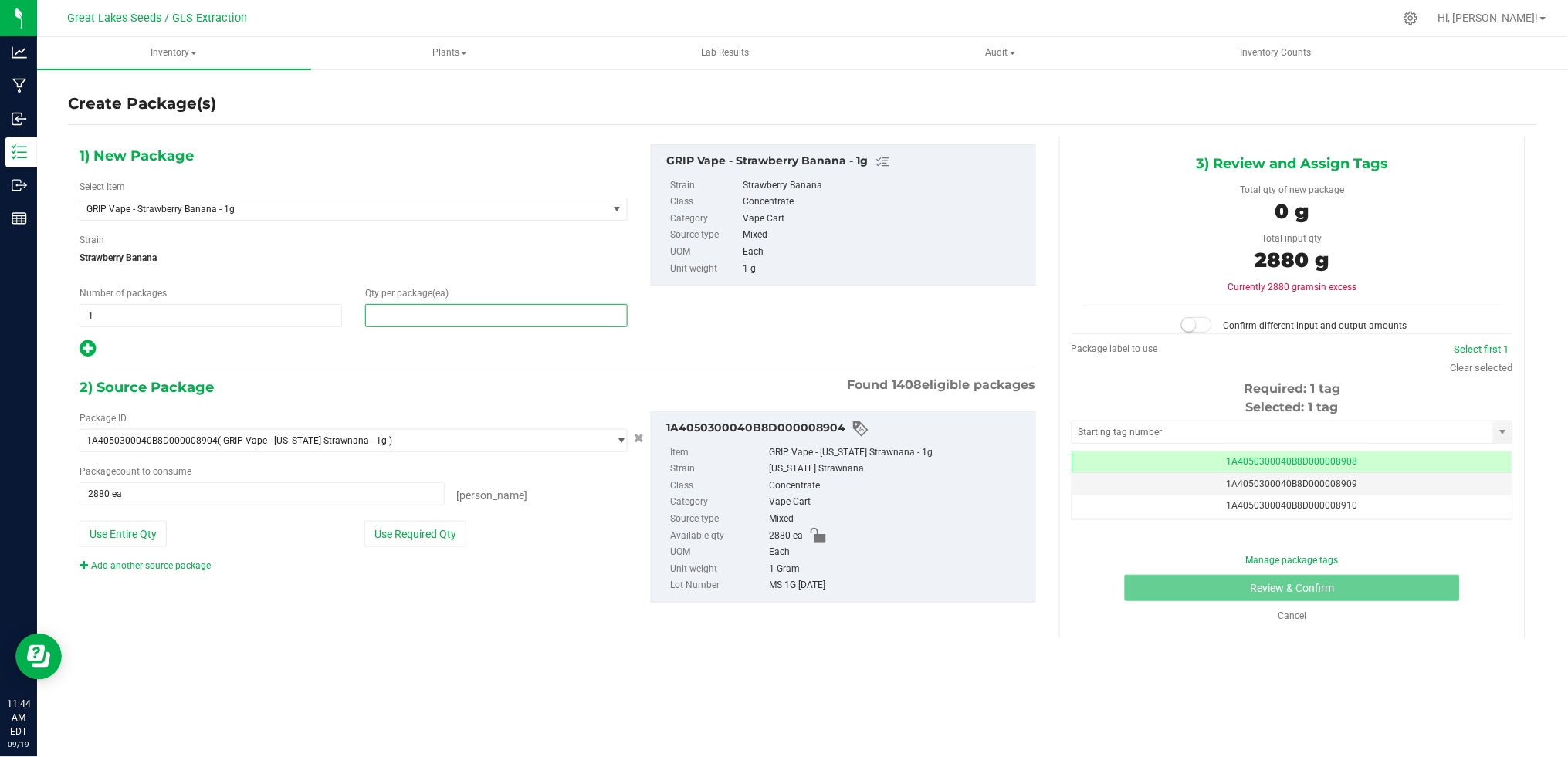
click at [404, 315] on span at bounding box center [496, 316] width 262 height 24
type input "2880"
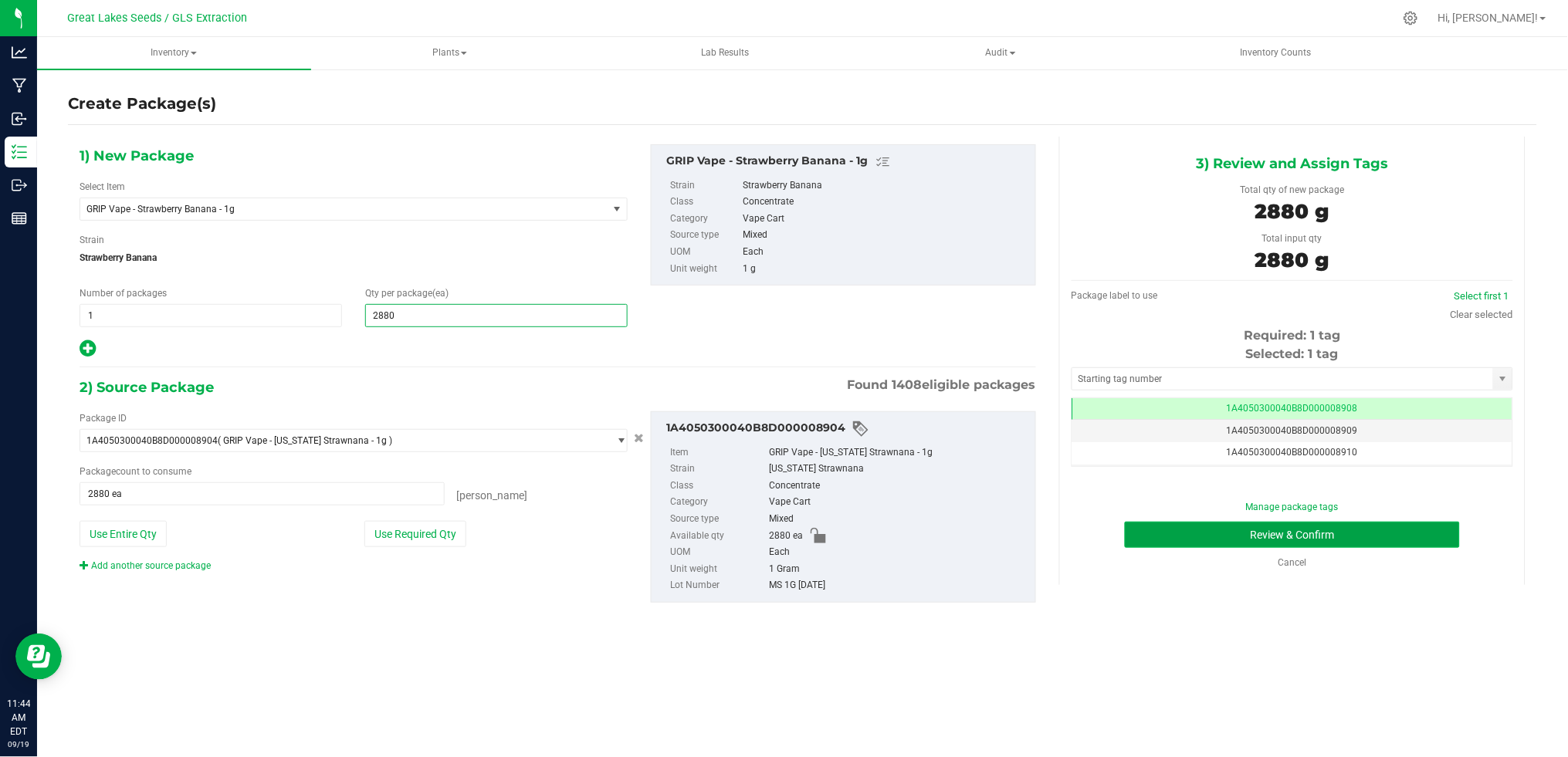
type input "2,880"
click at [1297, 536] on button "Review & Confirm" at bounding box center [1292, 534] width 335 height 26
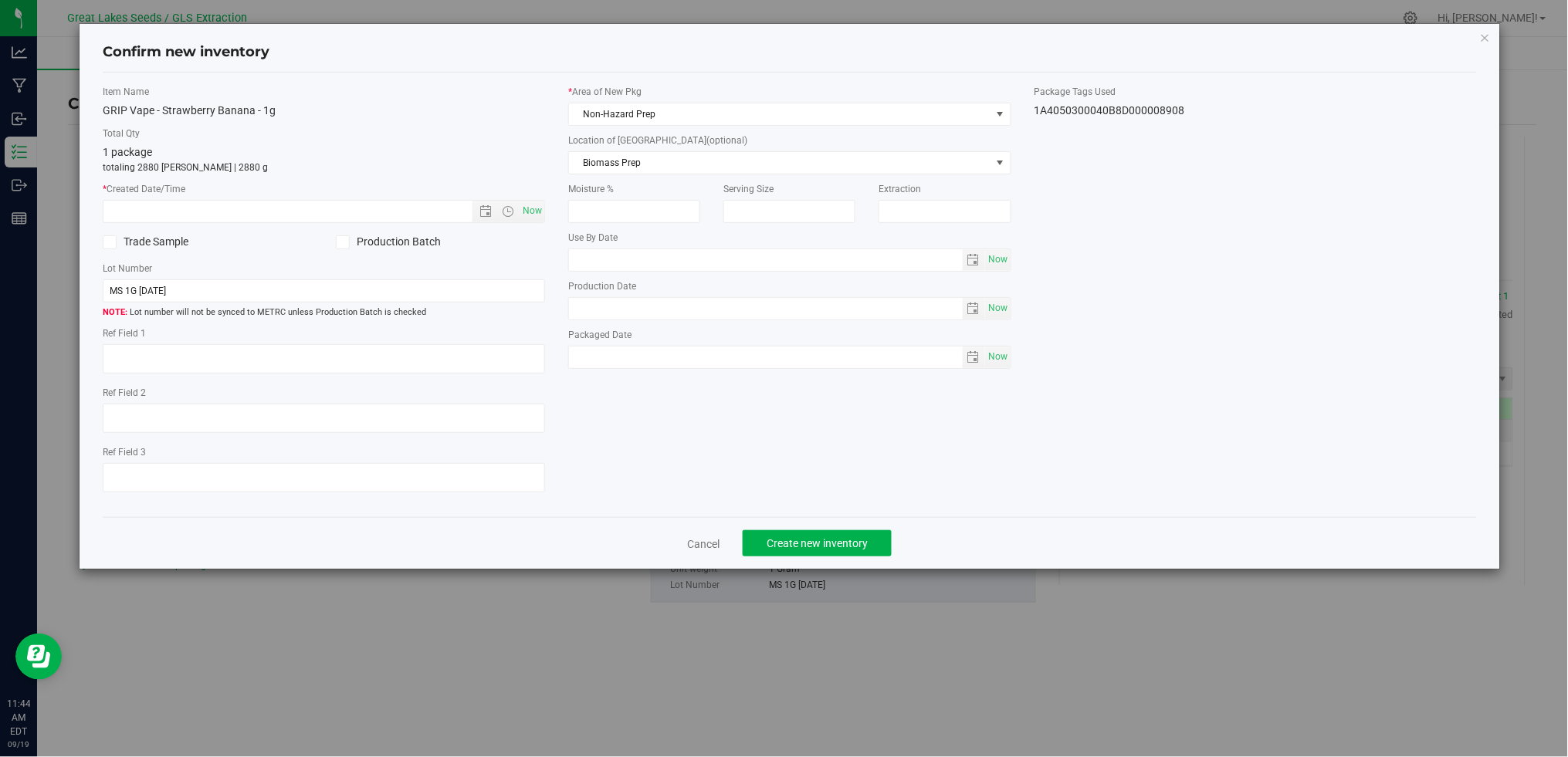
type textarea "[DATE]"
click at [352, 240] on label "Production Batch" at bounding box center [441, 242] width 210 height 16
click at [0, 0] on input "Production Batch" at bounding box center [0, 0] width 0 height 0
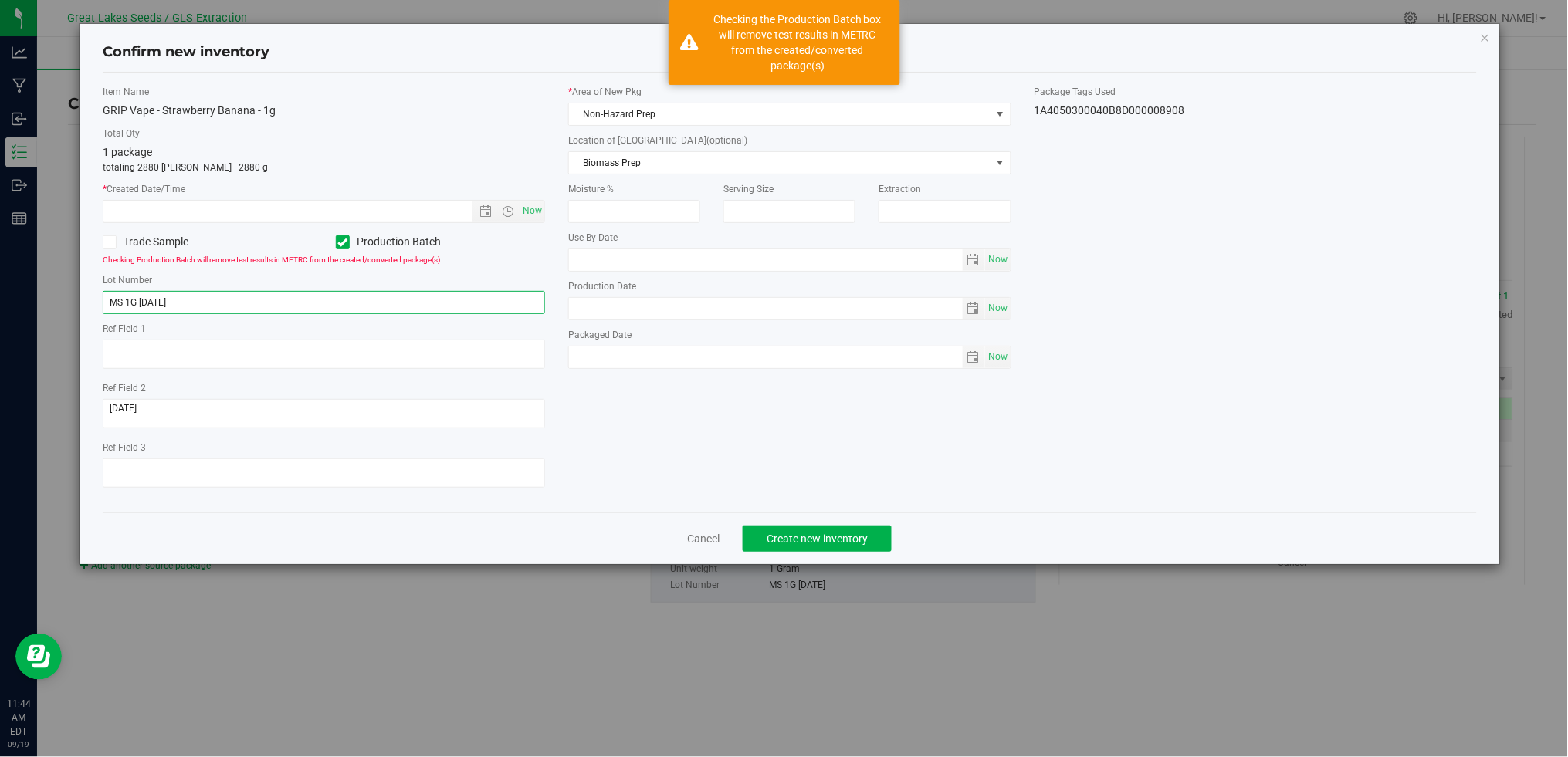
drag, startPoint x: 119, startPoint y: 302, endPoint x: 97, endPoint y: 304, distance: 22.1
click at [97, 304] on div "Item Name GRIP Vape - Strawberry Banana - 1g Total Qty 1 package totaling 2880 …" at bounding box center [323, 292] width 465 height 415
type input "SB 1G [DATE]"
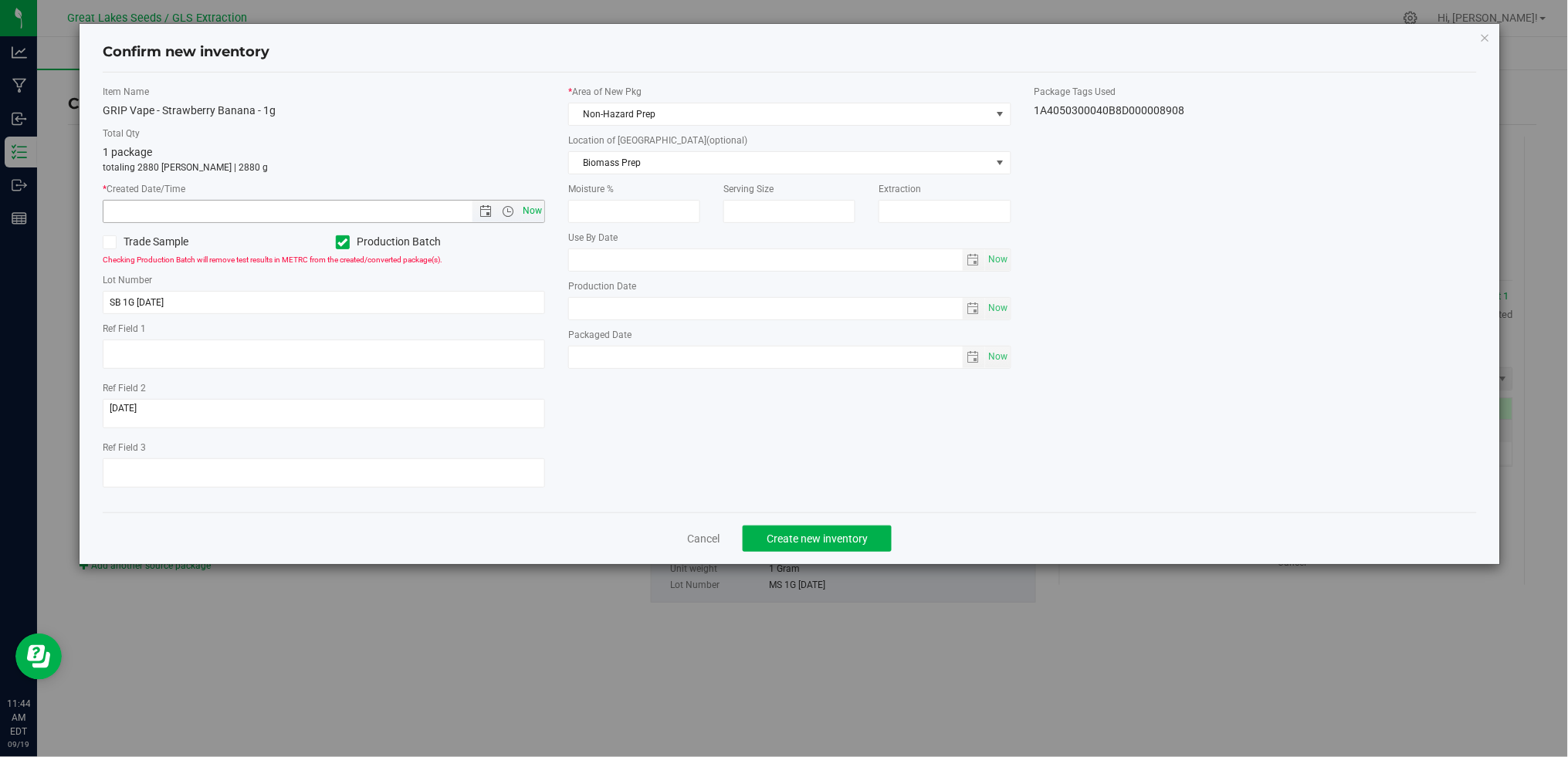
click at [542, 215] on span "Now" at bounding box center [532, 211] width 26 height 23
type input "[DATE] 11:44 AM"
click at [632, 120] on span "Non-Hazard Prep" at bounding box center [779, 115] width 421 height 22
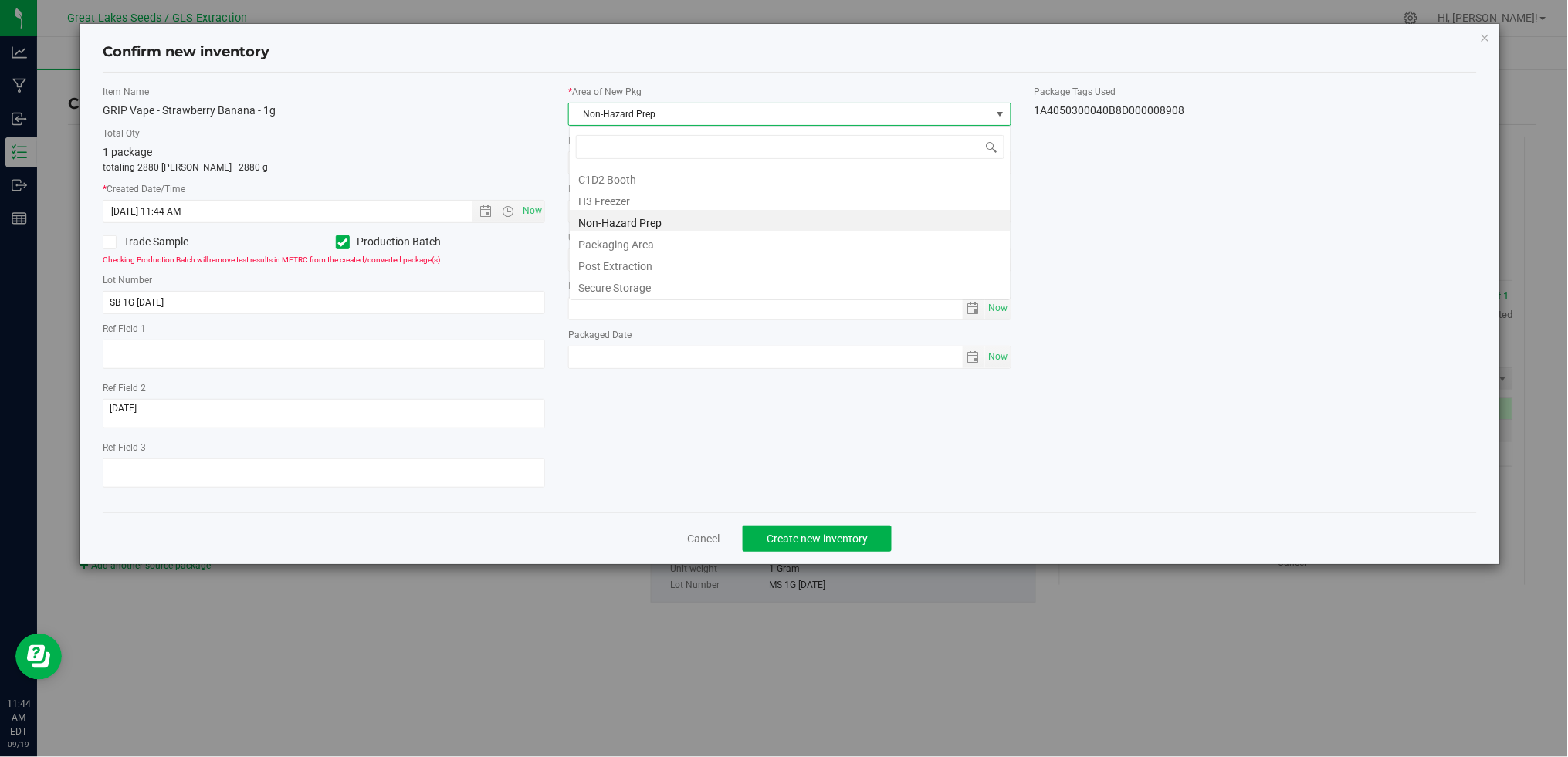
scroll to position [77137, 76750]
click at [648, 289] on li "Secure Storage" at bounding box center [790, 286] width 441 height 22
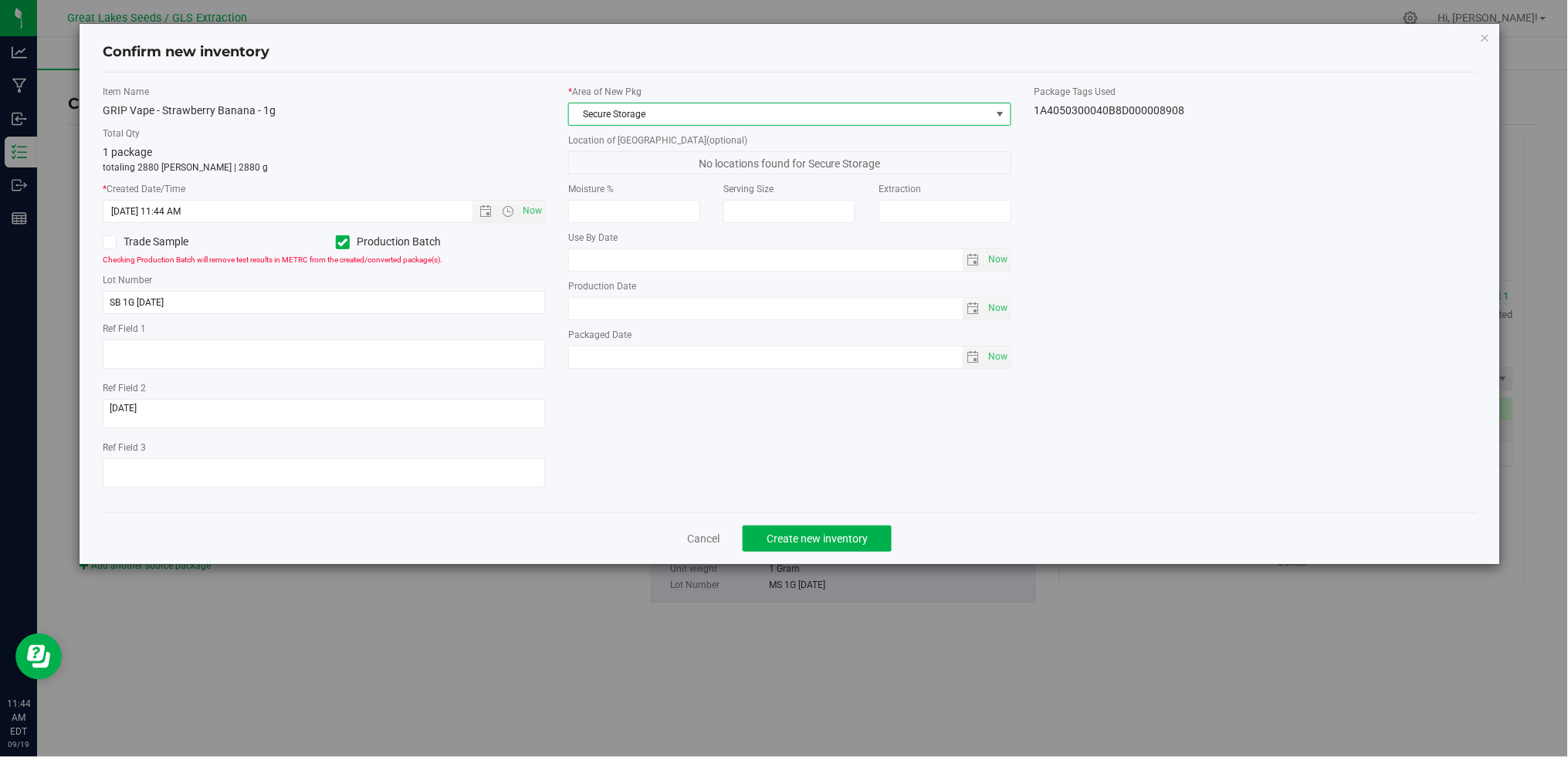
click at [1284, 302] on div "Item Name GRIP Vape - Strawberry Banana - 1g Total Qty 1 package totaling 2880 …" at bounding box center [789, 292] width 1396 height 415
click at [809, 537] on span "Create new inventory" at bounding box center [817, 539] width 101 height 13
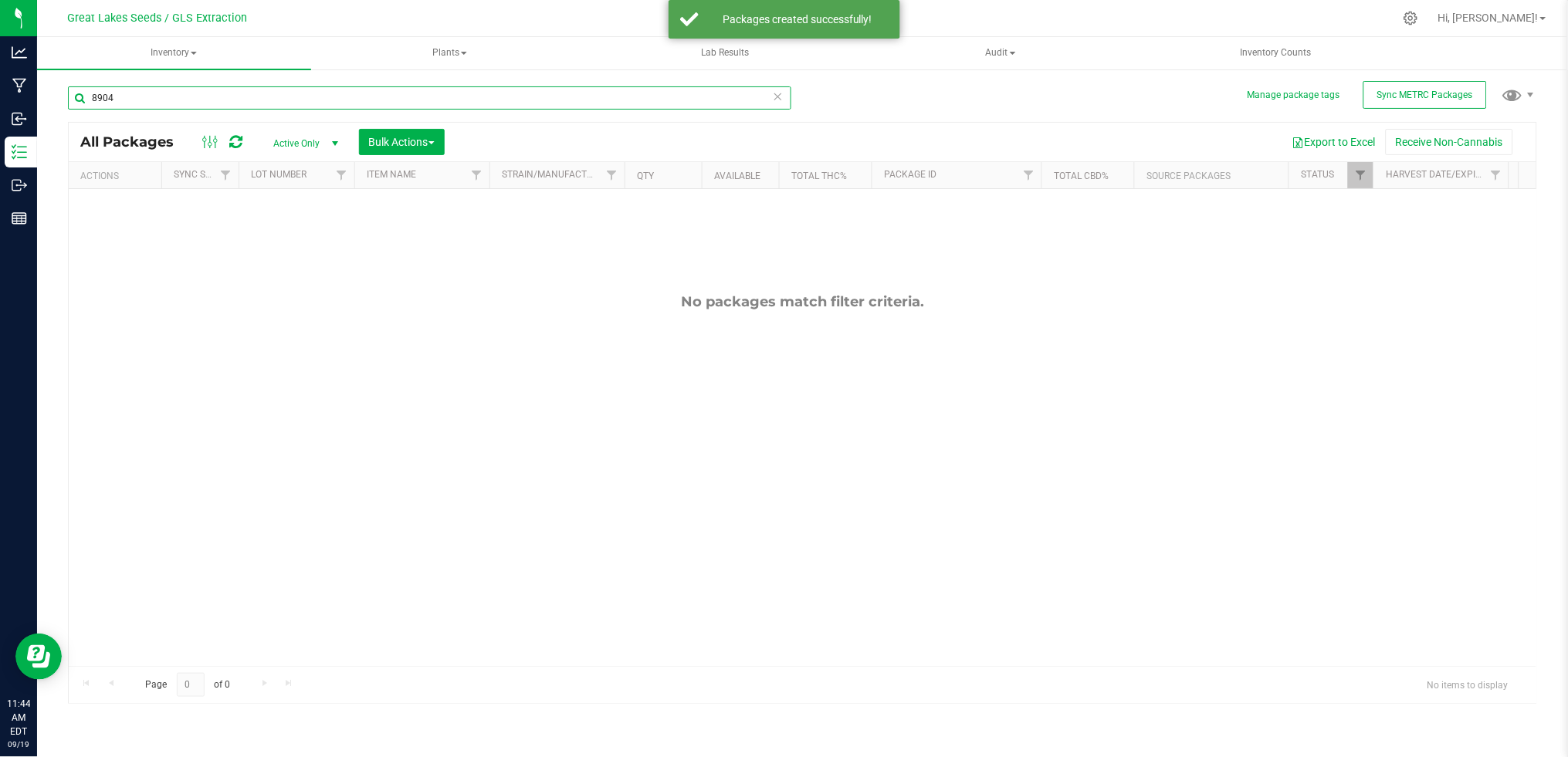
drag, startPoint x: 71, startPoint y: 104, endPoint x: 38, endPoint y: 104, distance: 33.0
click at [38, 104] on div "Manage package tags Sync METRC Packages 8904 All Packages Active Only Active On…" at bounding box center [802, 304] width 1531 height 471
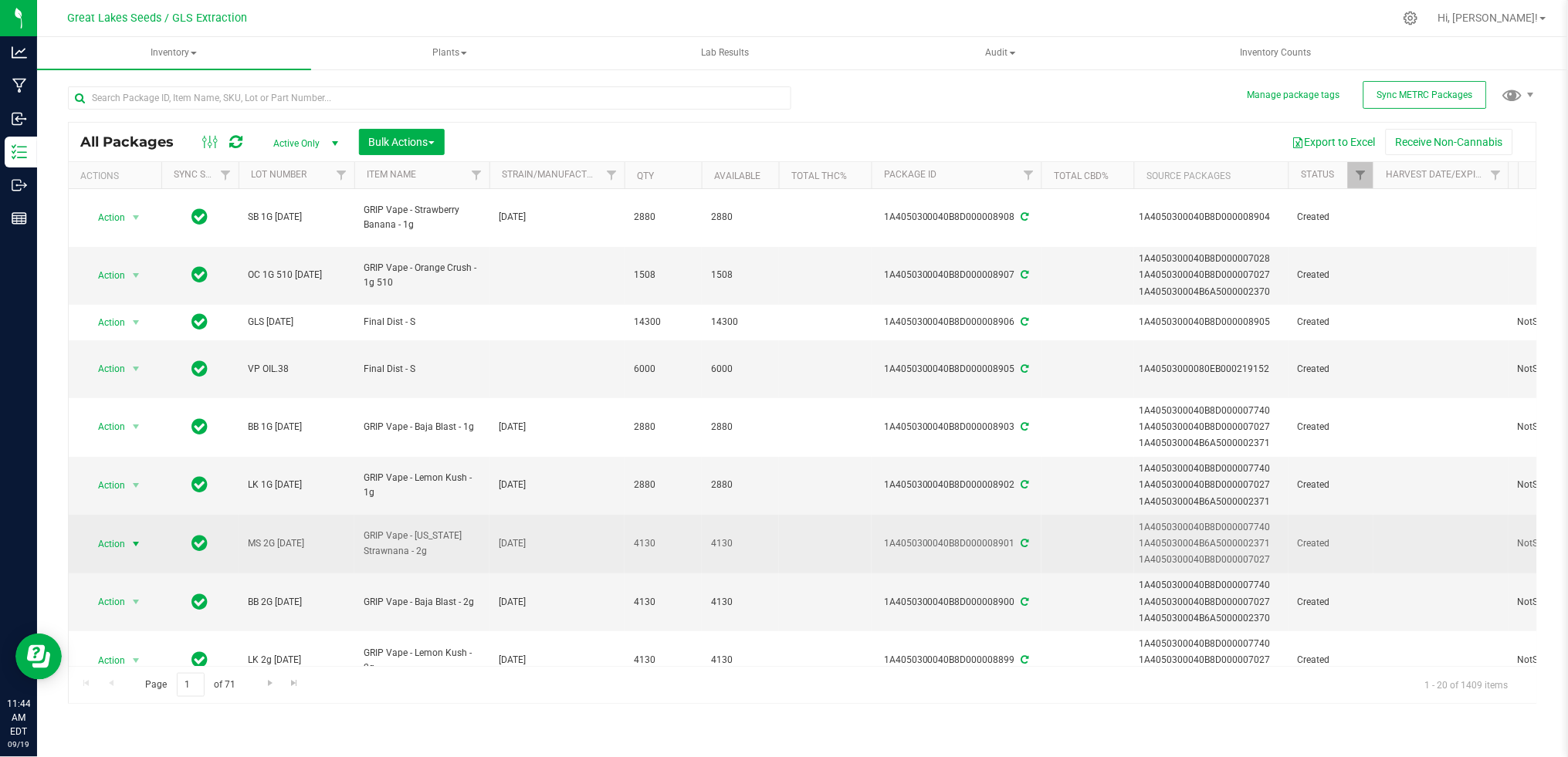
click at [109, 533] on span "Action" at bounding box center [104, 544] width 42 height 22
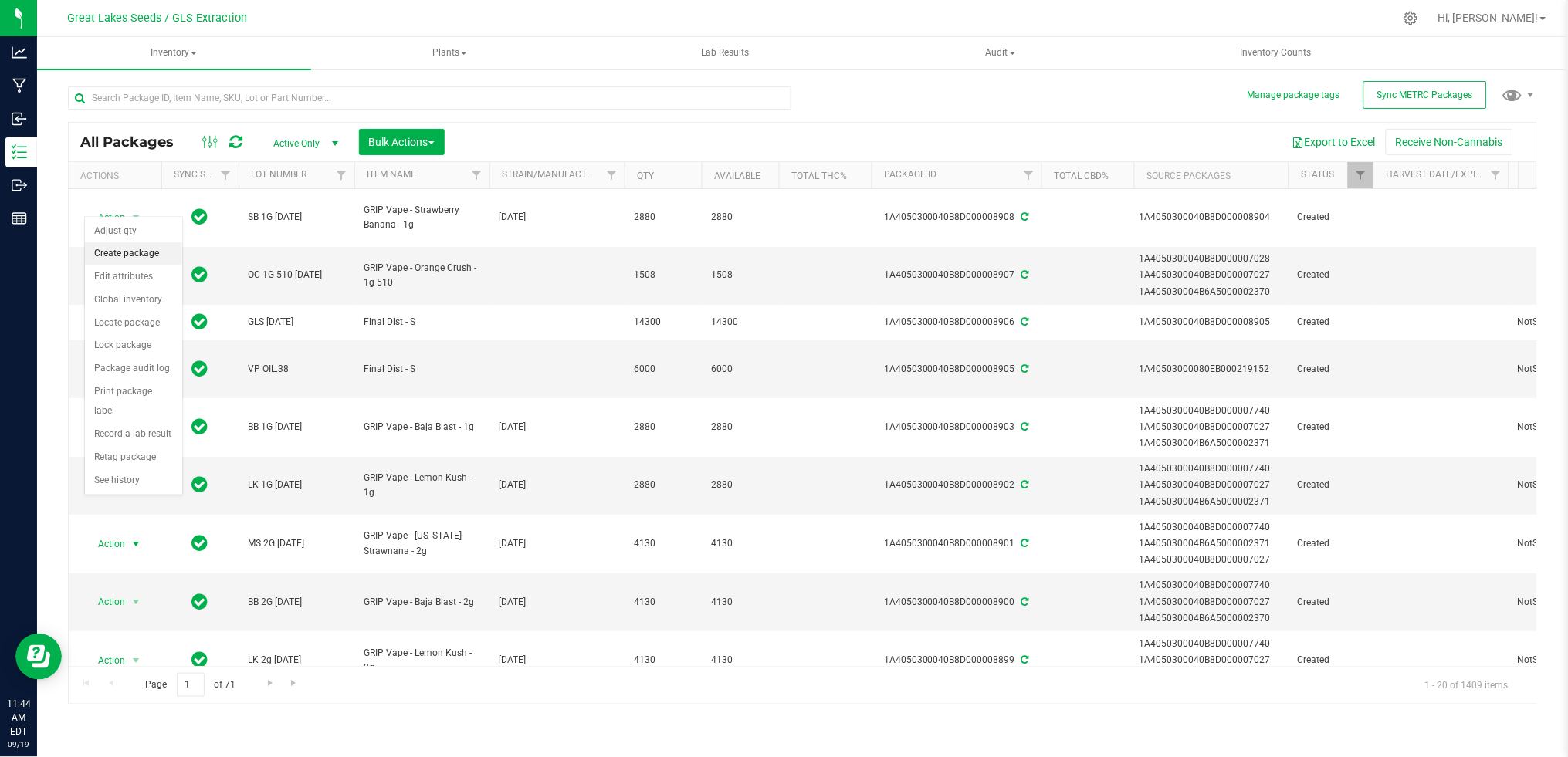
click at [148, 257] on li "Create package" at bounding box center [133, 254] width 97 height 24
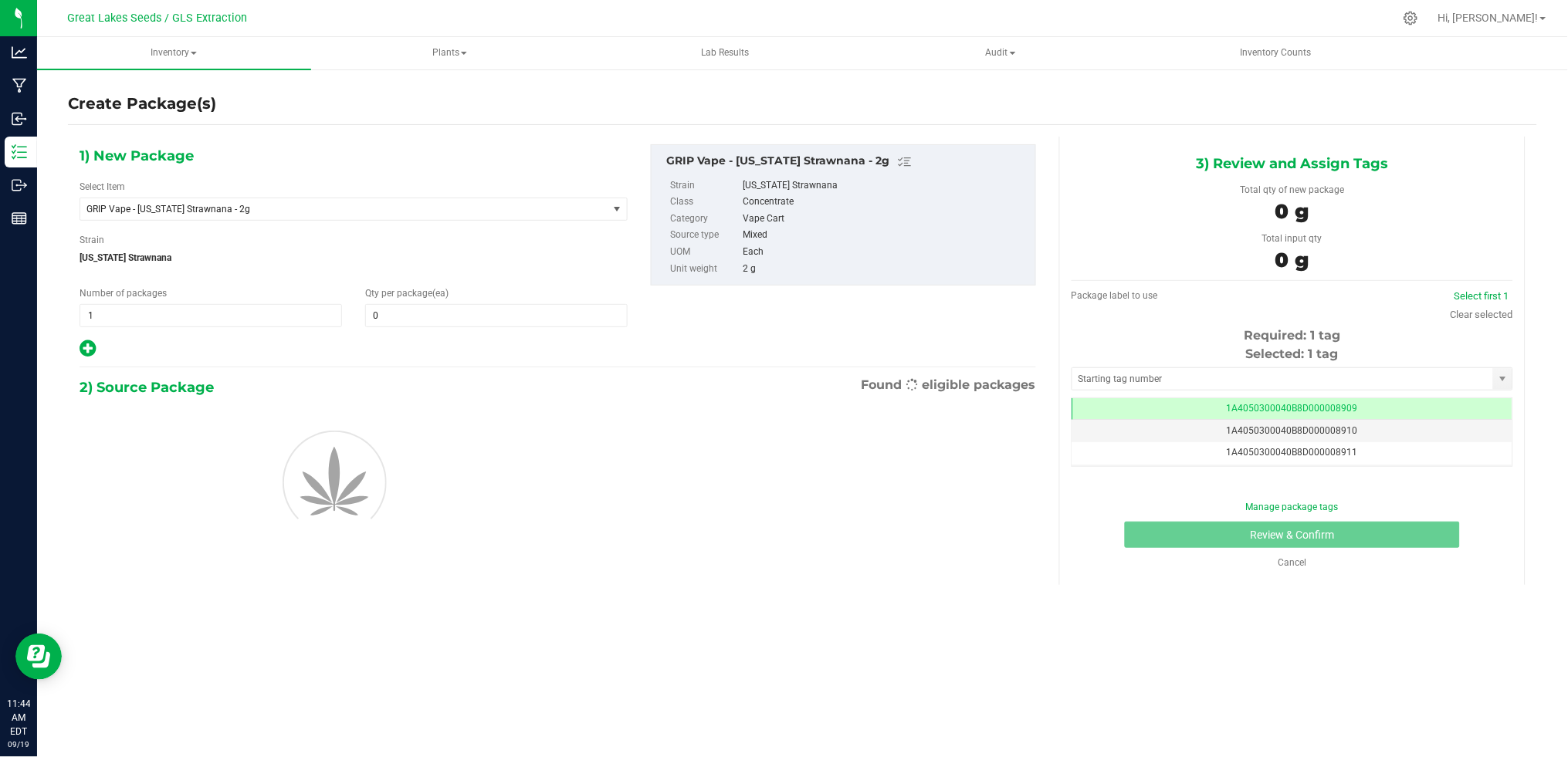
scroll to position [0, -1]
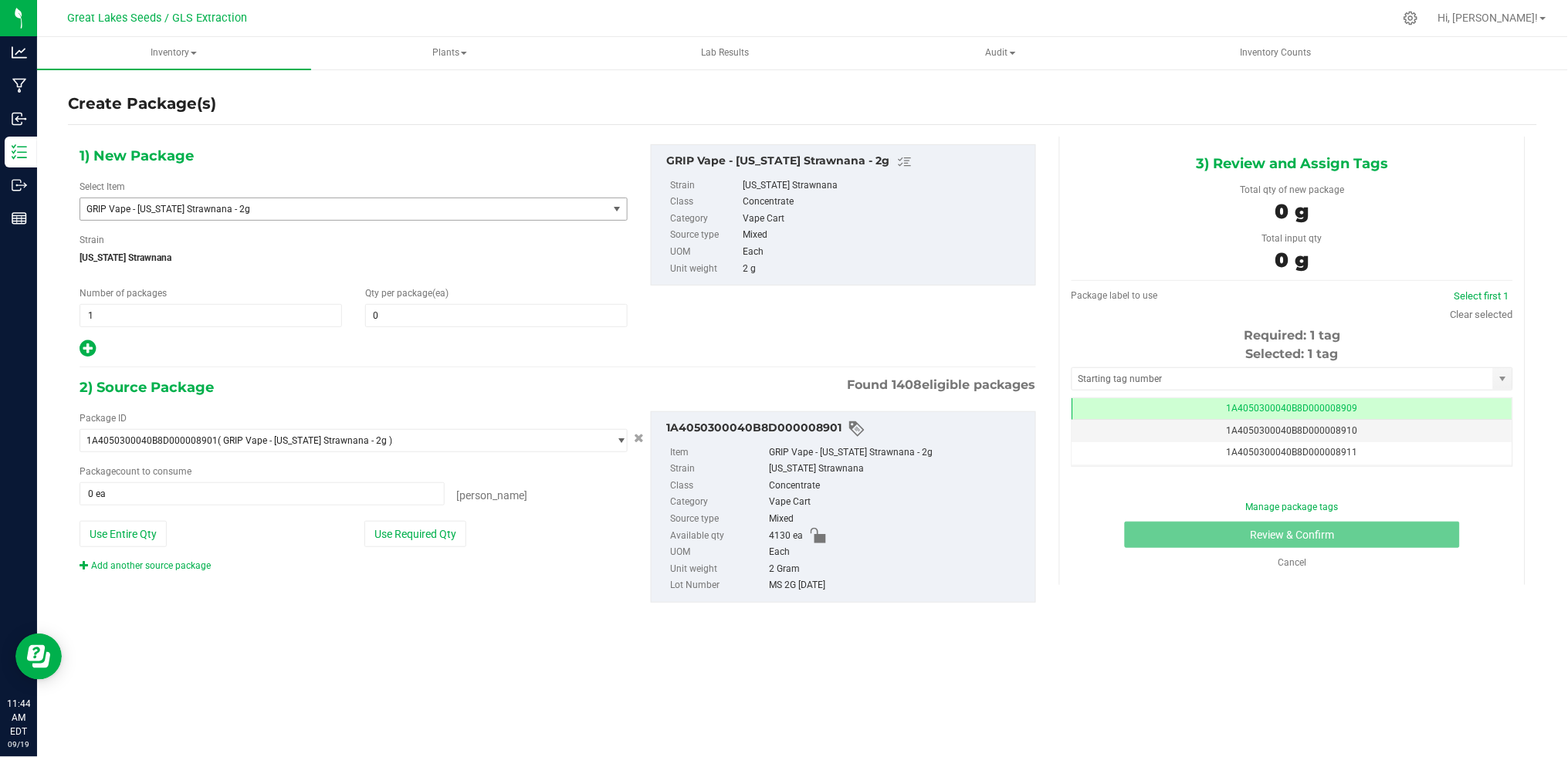
click at [237, 206] on span "GRIP Vape - [US_STATE] Strawnana - 2g" at bounding box center [334, 209] width 494 height 11
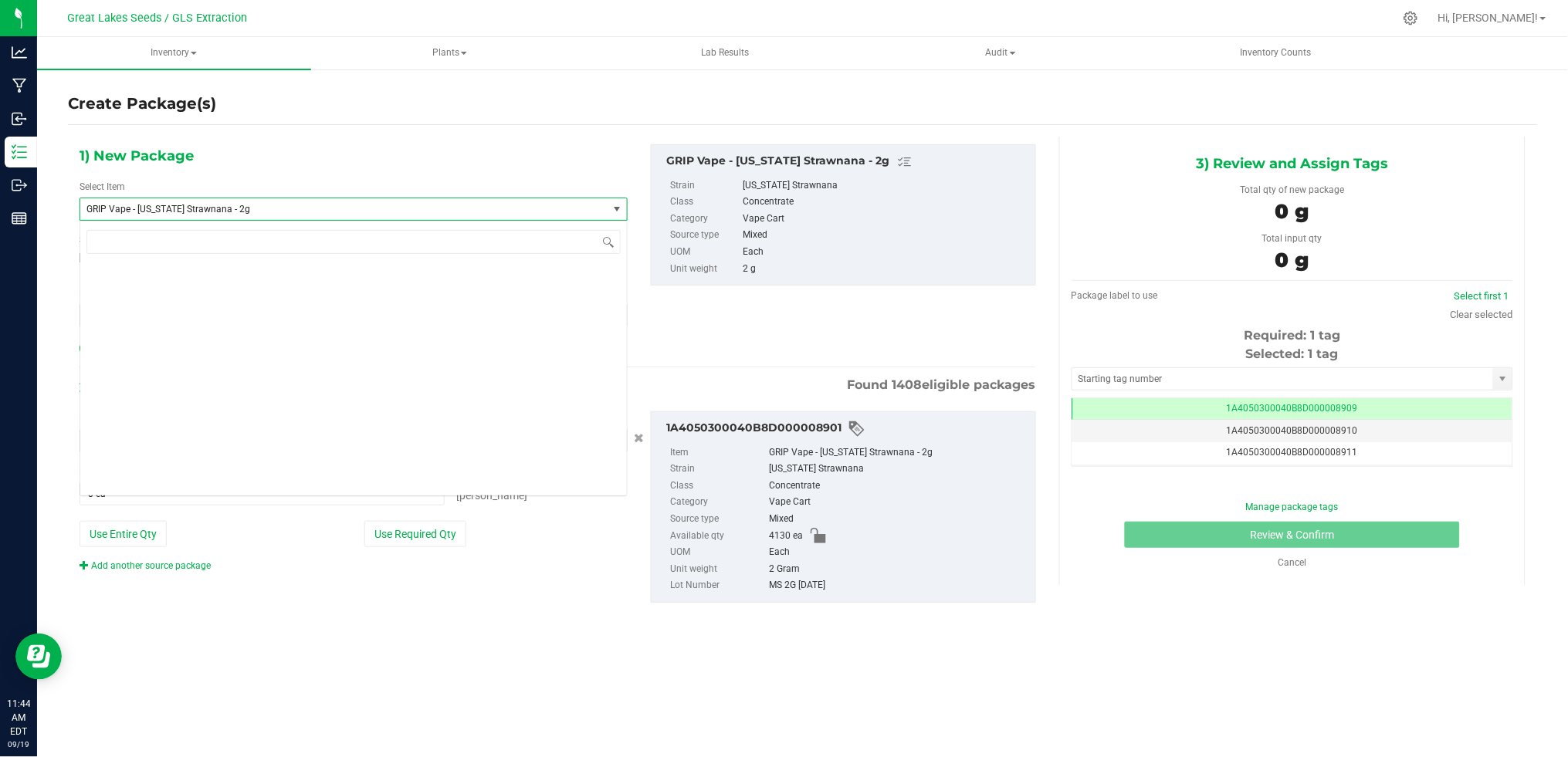
scroll to position [2398, 0]
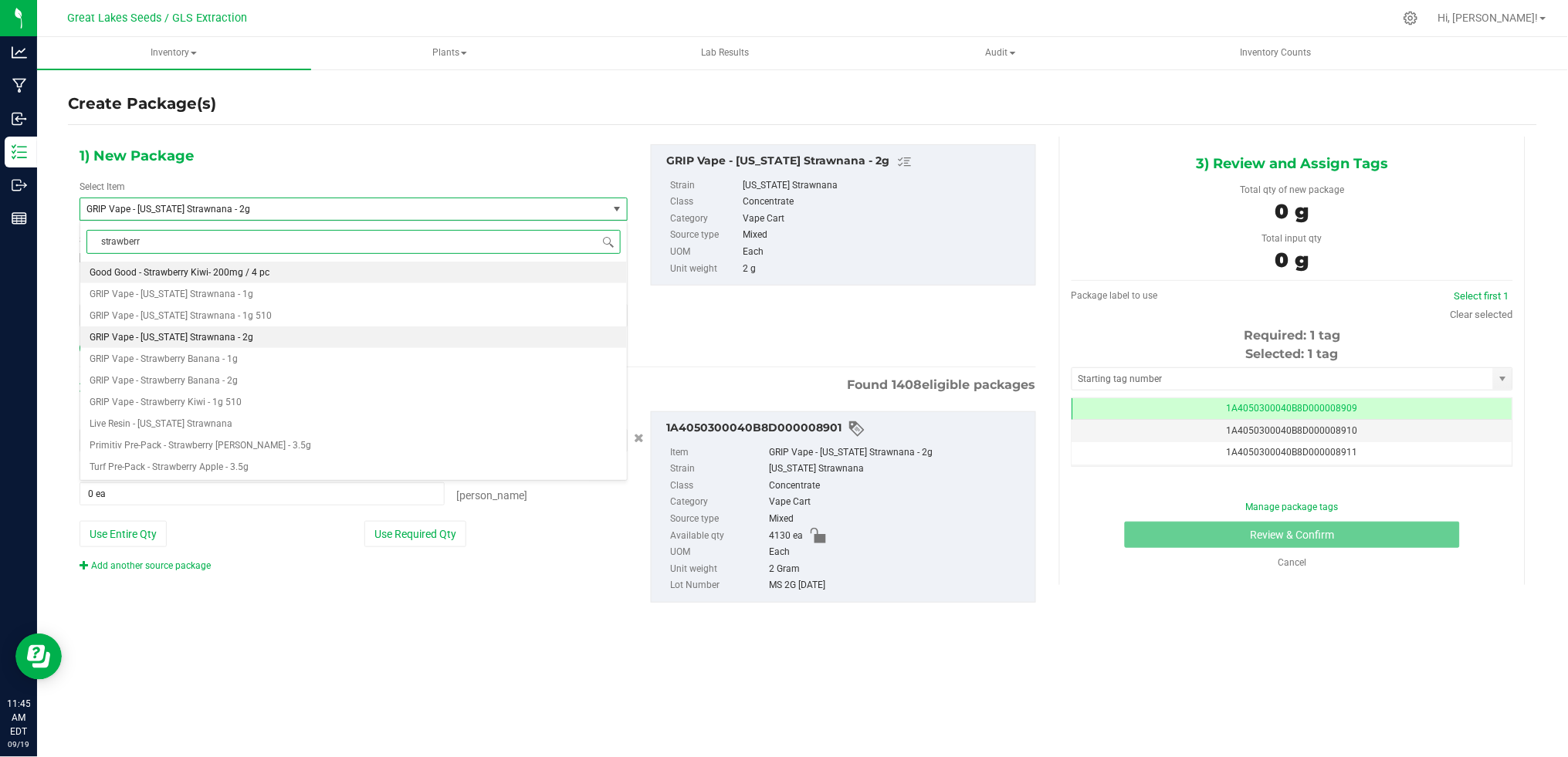
type input "strawberry"
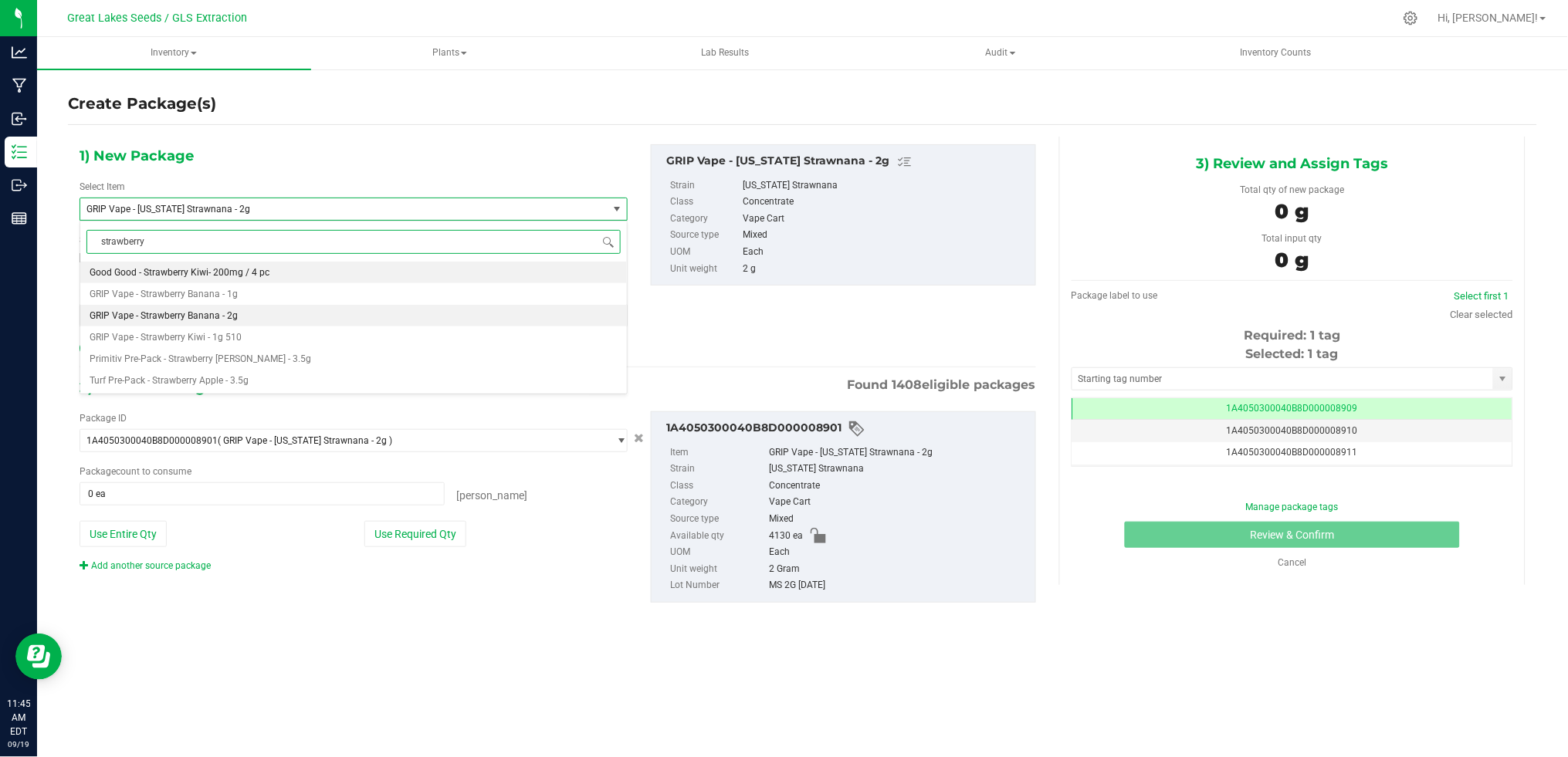
click at [226, 308] on li "GRIP Vape - Strawberry Banana - 2g" at bounding box center [353, 316] width 546 height 22
type input "0"
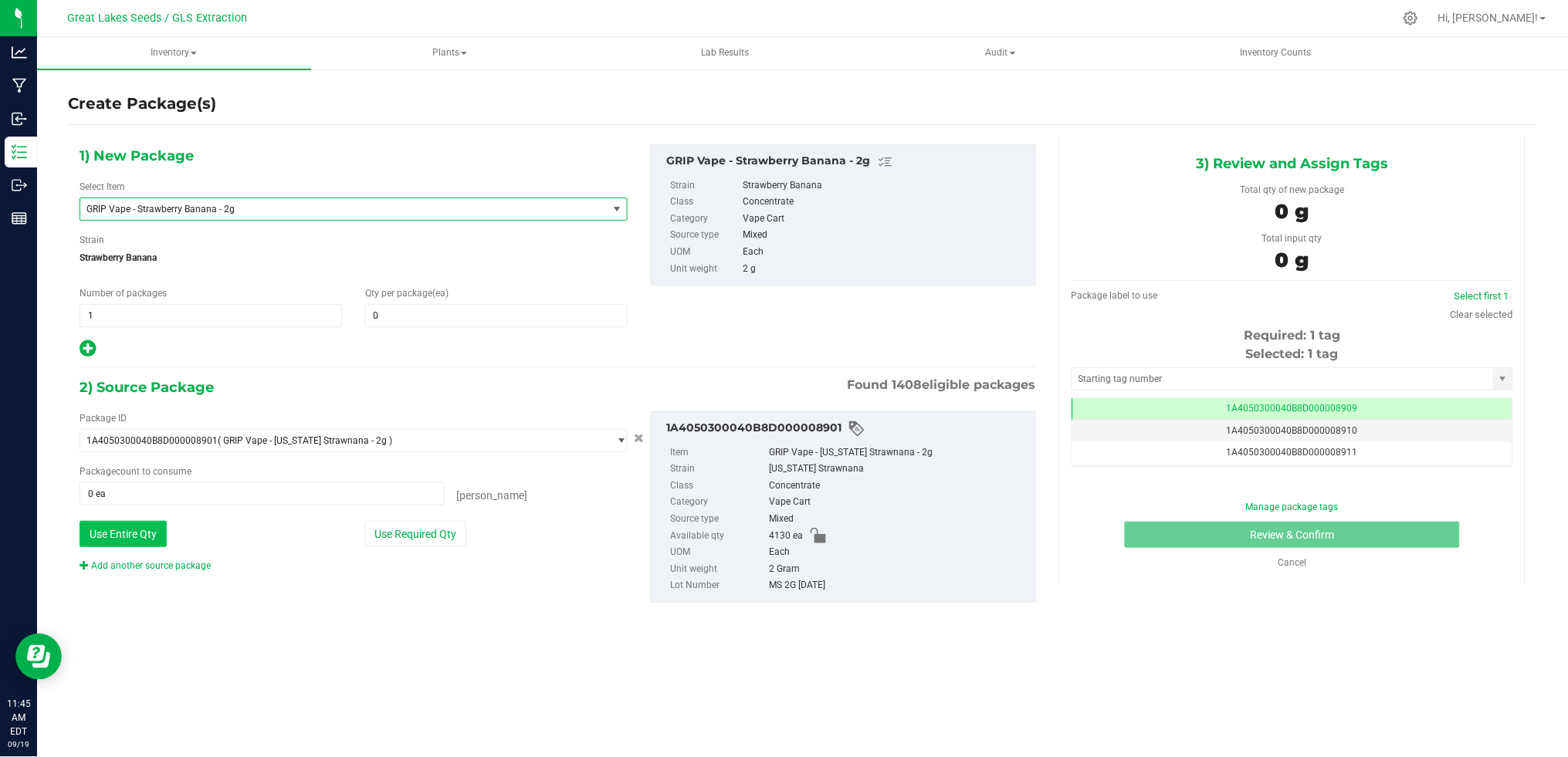
click at [122, 538] on button "Use Entire Qty" at bounding box center [122, 533] width 87 height 26
type input "4130 ea"
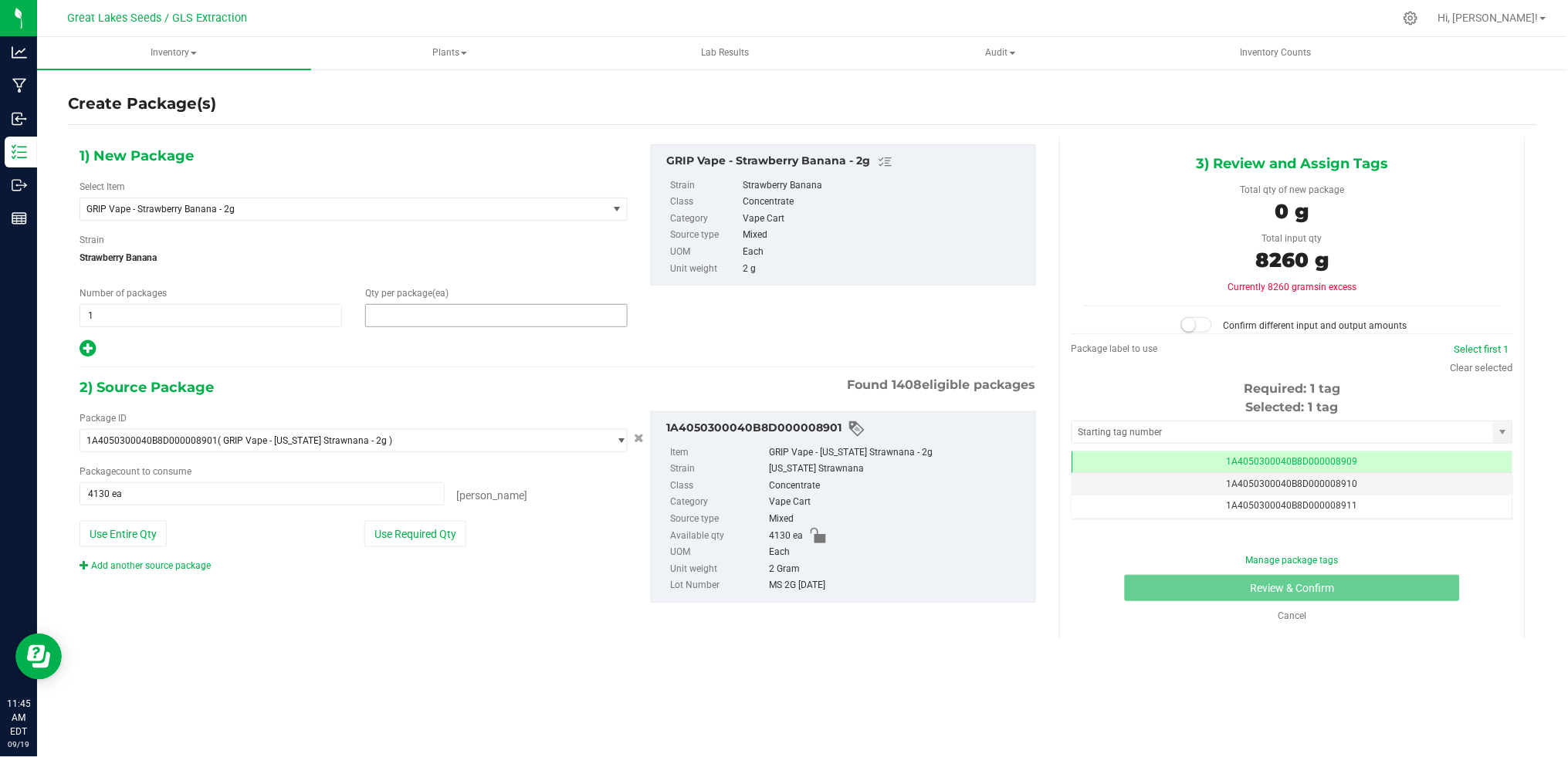
click at [403, 313] on span at bounding box center [496, 316] width 262 height 24
type input "4130"
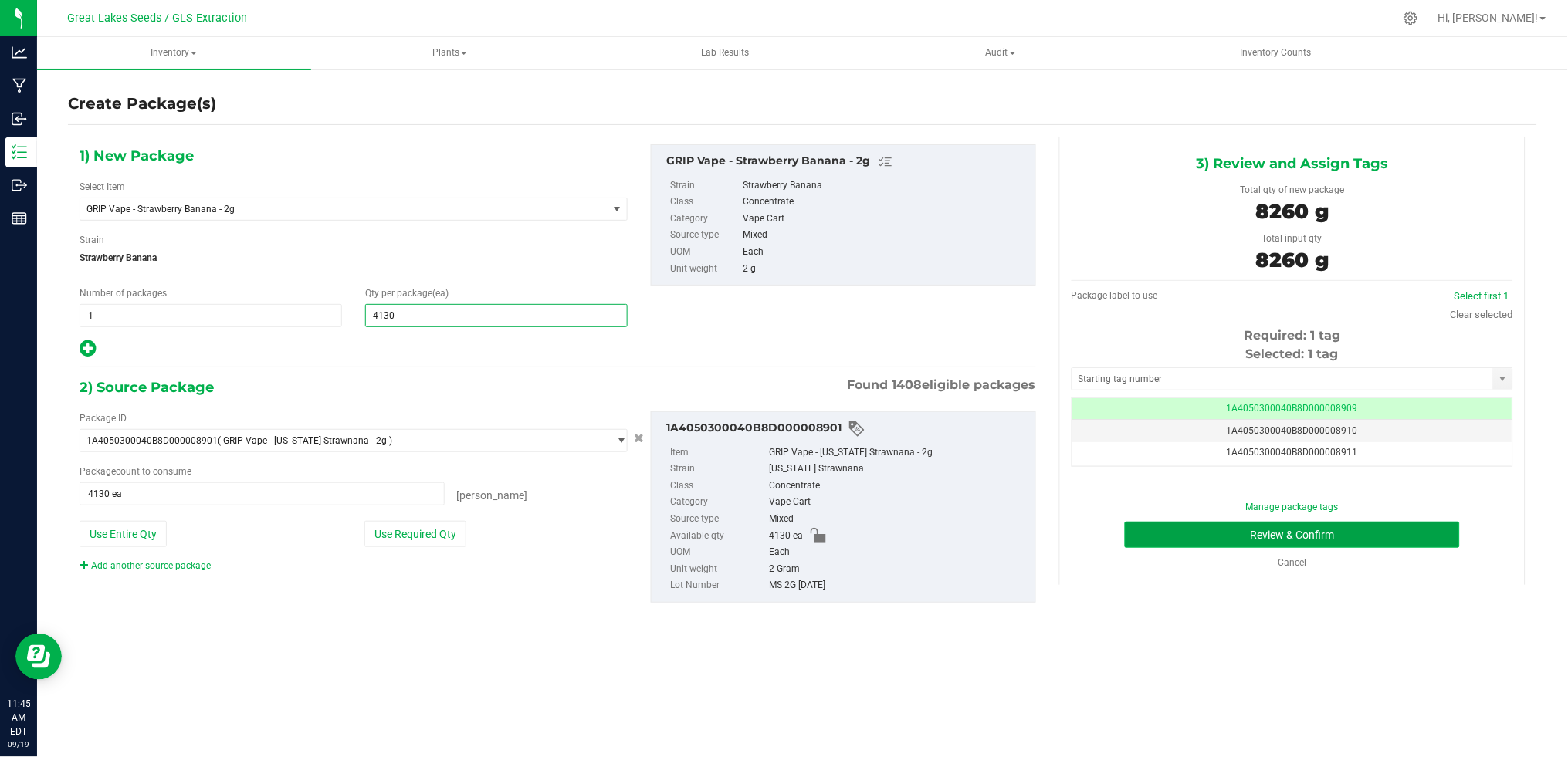
type input "4,130"
click at [1369, 536] on button "Review & Confirm" at bounding box center [1292, 534] width 335 height 26
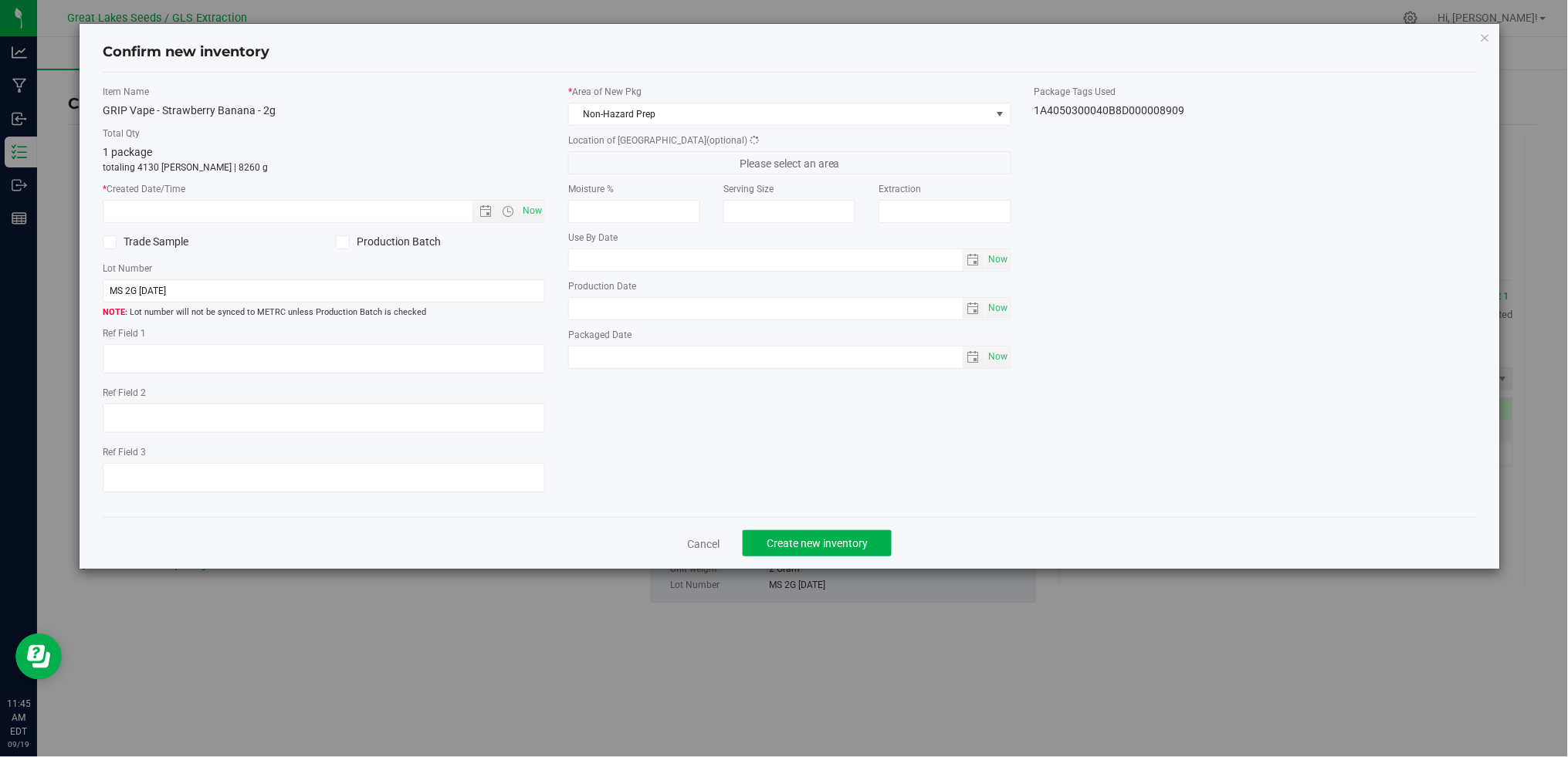
type textarea "[DATE]"
click at [339, 242] on icon at bounding box center [342, 242] width 10 height 0
click at [0, 0] on input "Production Batch" at bounding box center [0, 0] width 0 height 0
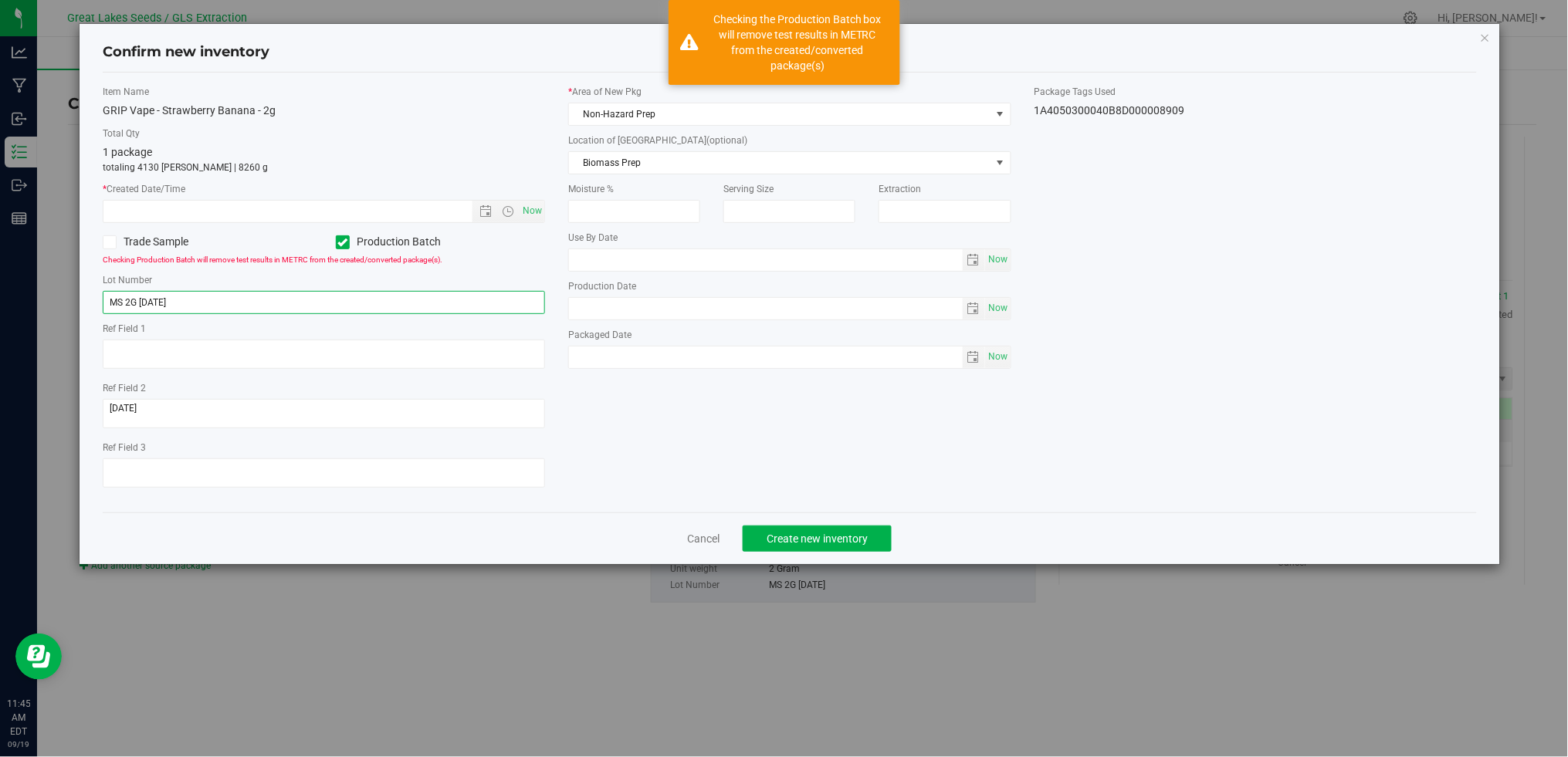
drag, startPoint x: 122, startPoint y: 302, endPoint x: 92, endPoint y: 299, distance: 30.1
click at [91, 306] on div "Item Name GRIP Vape - Strawberry Banana - 2g Total Qty 1 package totaling 4130 …" at bounding box center [323, 292] width 465 height 415
type input "SB 2G [DATE]"
click at [530, 205] on span "Now" at bounding box center [532, 211] width 26 height 23
type input "[DATE] 11:45 AM"
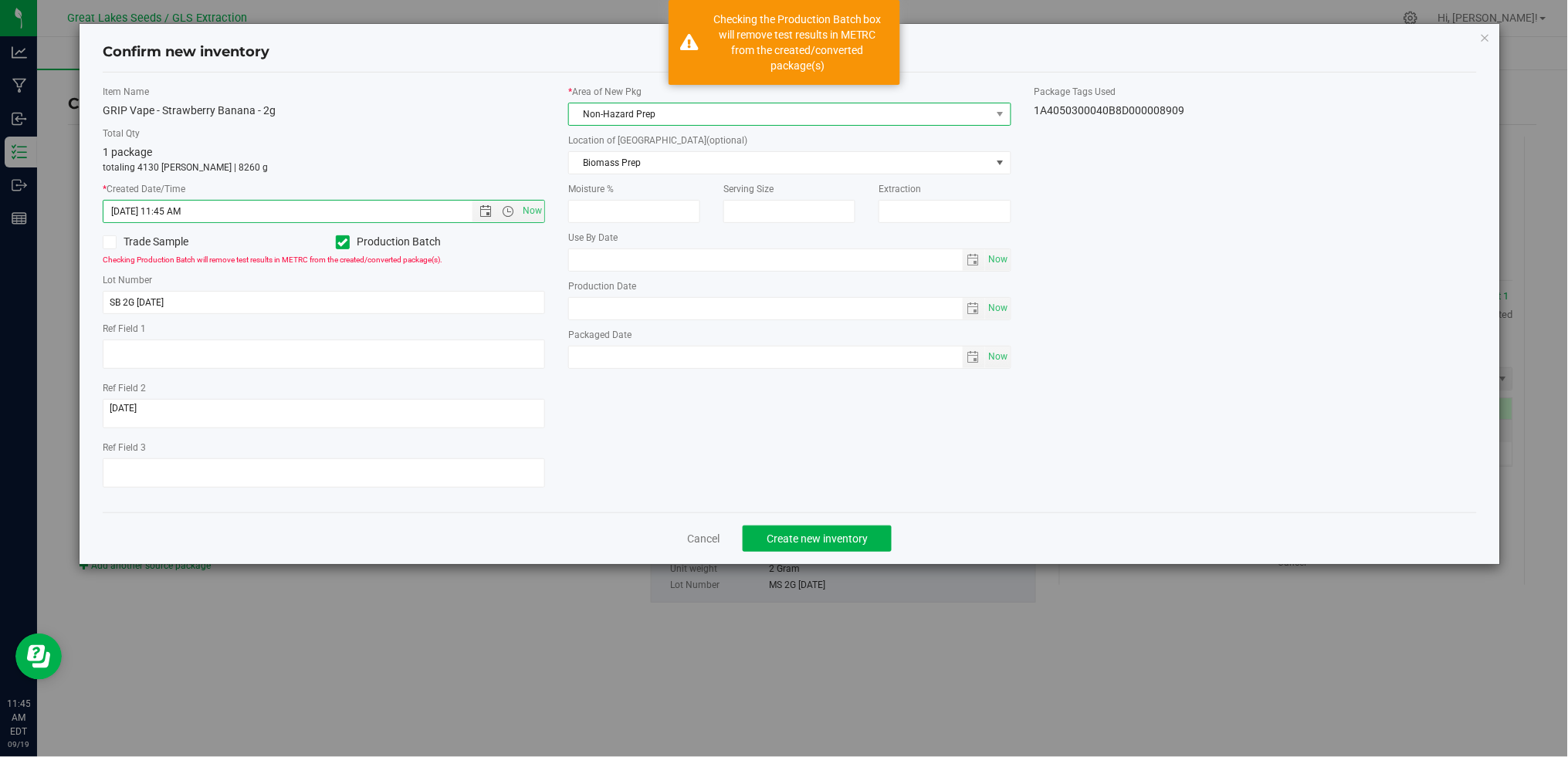
click at [639, 115] on span "Non-Hazard Prep" at bounding box center [779, 115] width 421 height 22
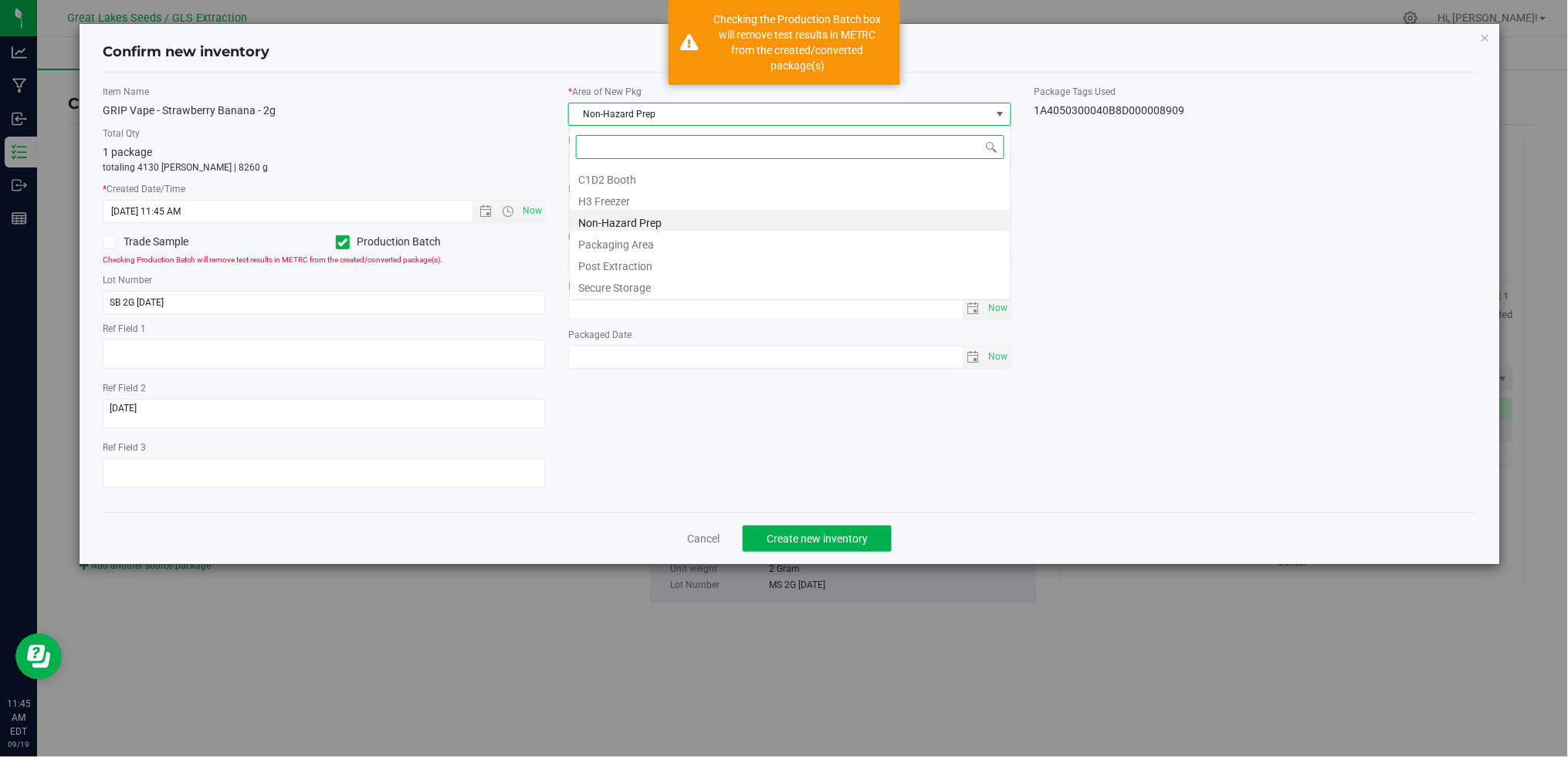
scroll to position [77137, 76750]
click at [623, 283] on li "Secure Storage" at bounding box center [790, 286] width 441 height 22
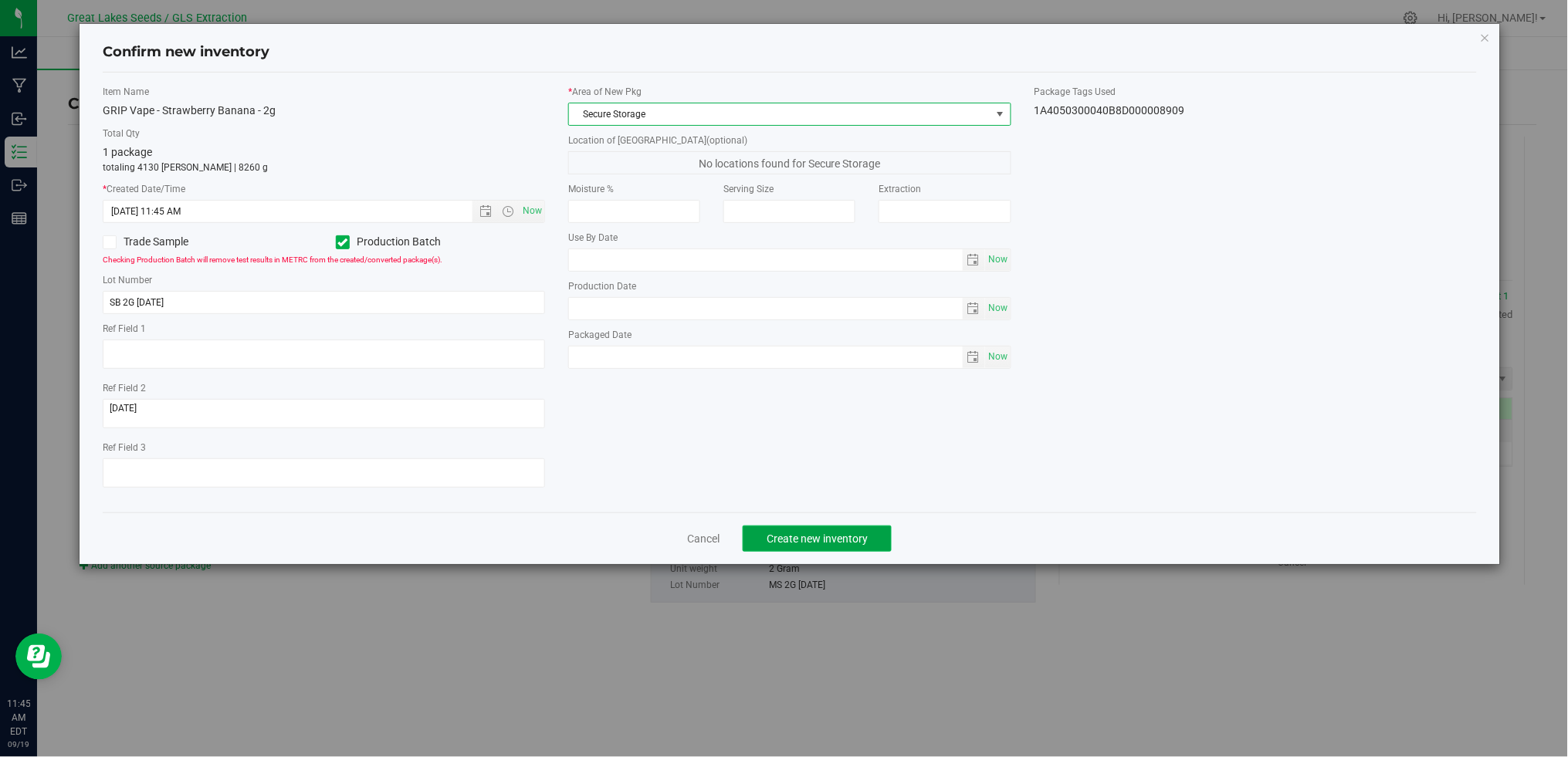
click at [820, 541] on span "Create new inventory" at bounding box center [817, 539] width 101 height 13
